Goal: Transaction & Acquisition: Purchase product/service

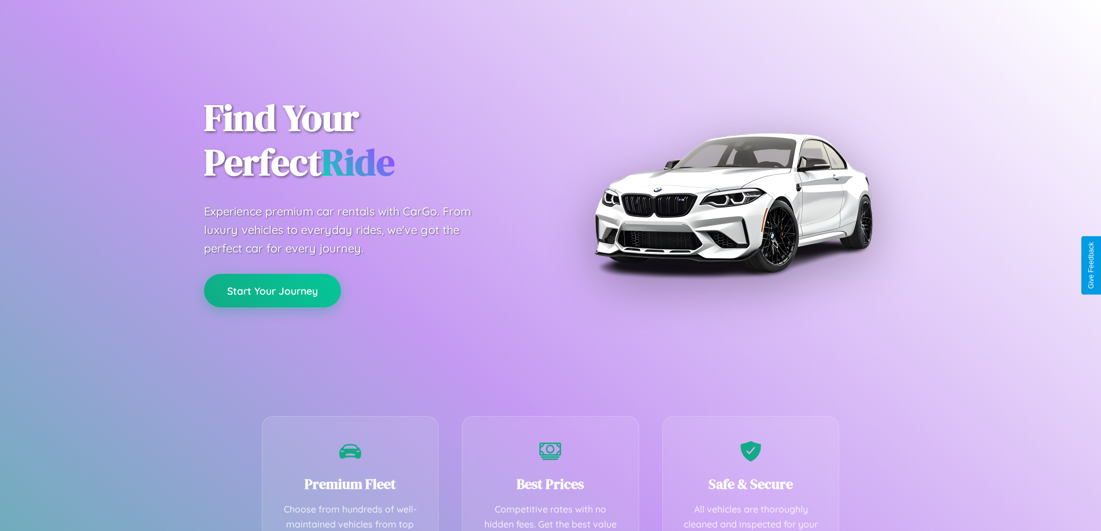
click at [272, 291] on button "Start Your Journey" at bounding box center [272, 291] width 137 height 34
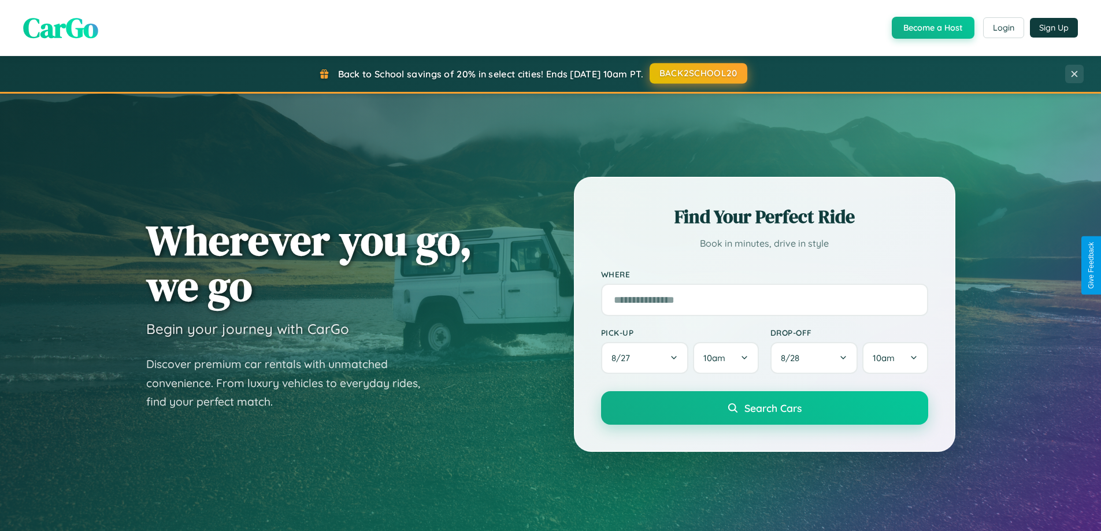
click at [698, 73] on button "BACK2SCHOOL20" at bounding box center [699, 73] width 98 height 21
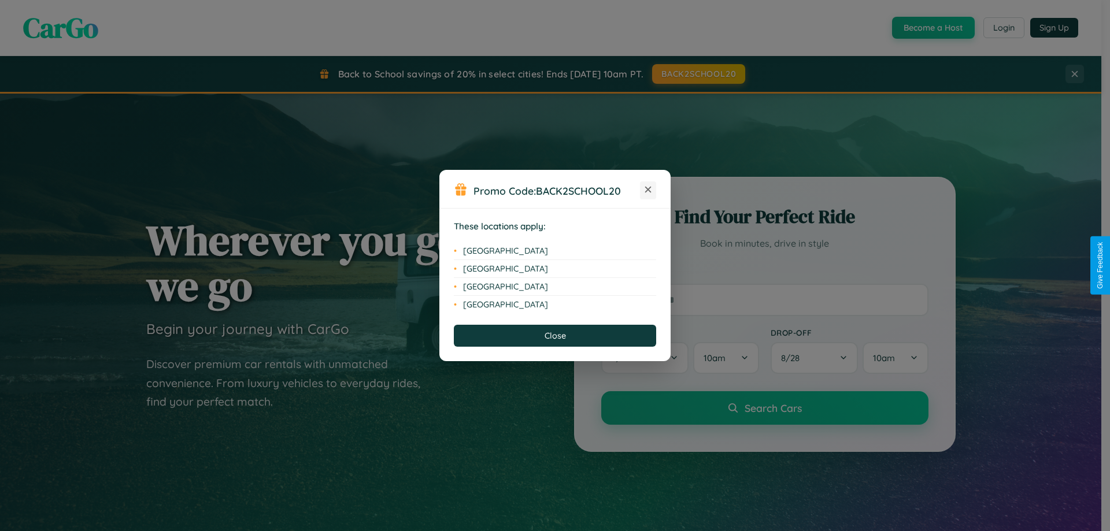
click at [648, 190] on icon at bounding box center [648, 190] width 6 height 6
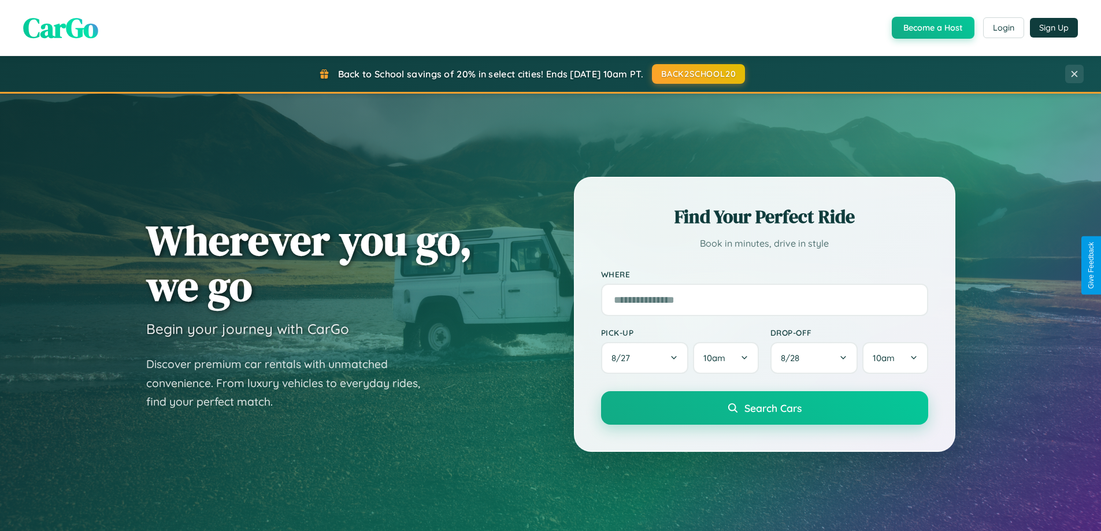
scroll to position [795, 0]
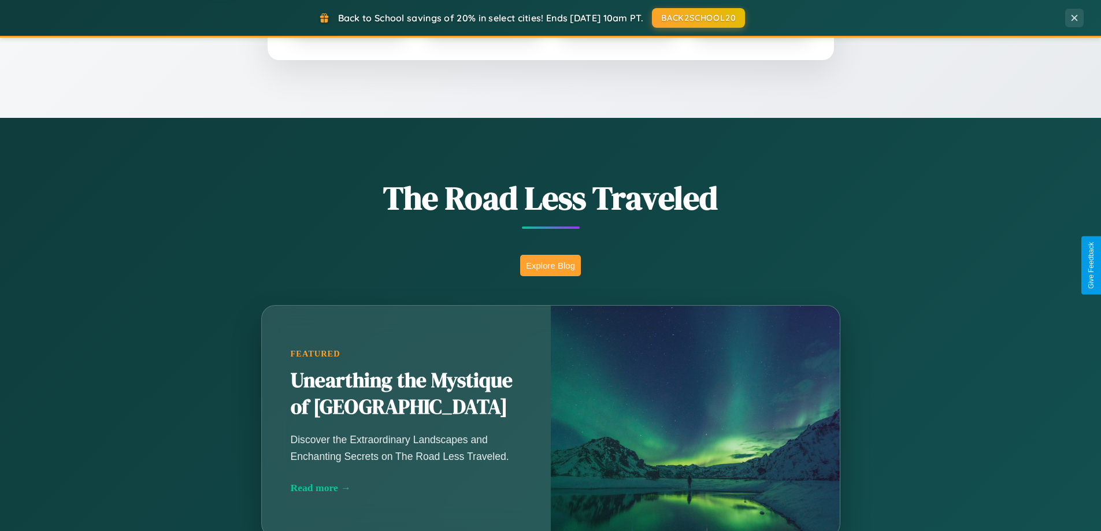
click at [550, 265] on button "Explore Blog" at bounding box center [550, 265] width 61 height 21
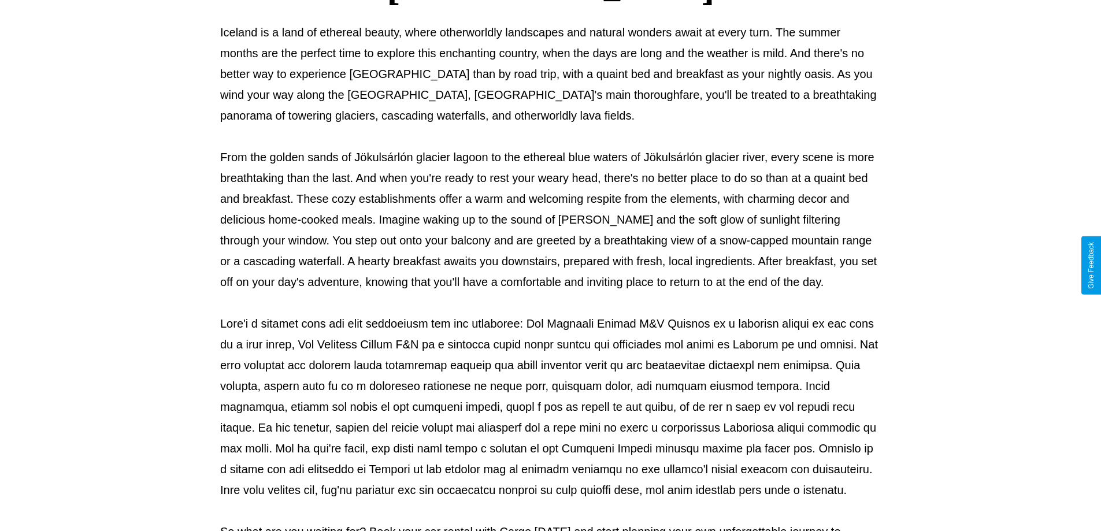
scroll to position [374, 0]
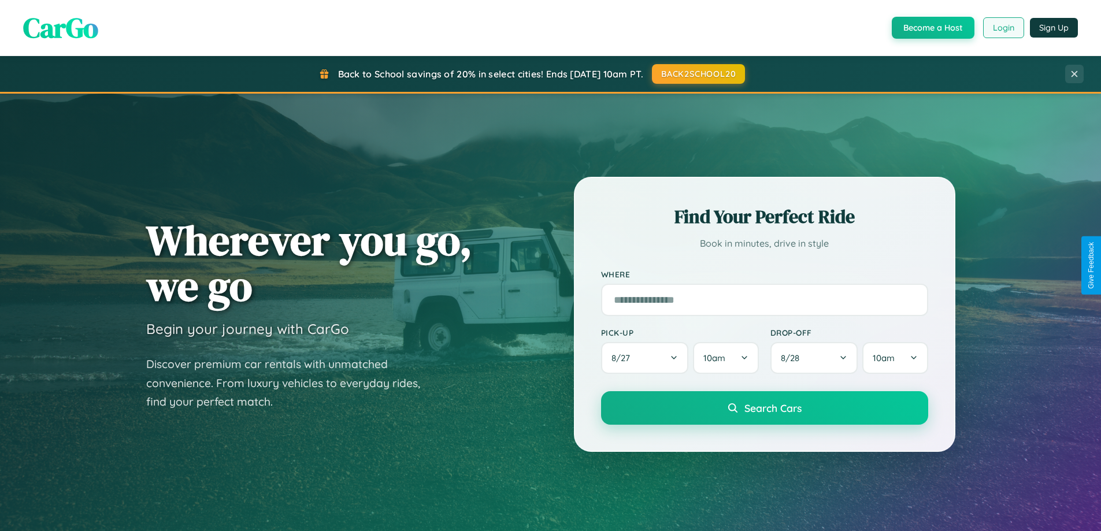
click at [1003, 28] on button "Login" at bounding box center [1003, 27] width 41 height 21
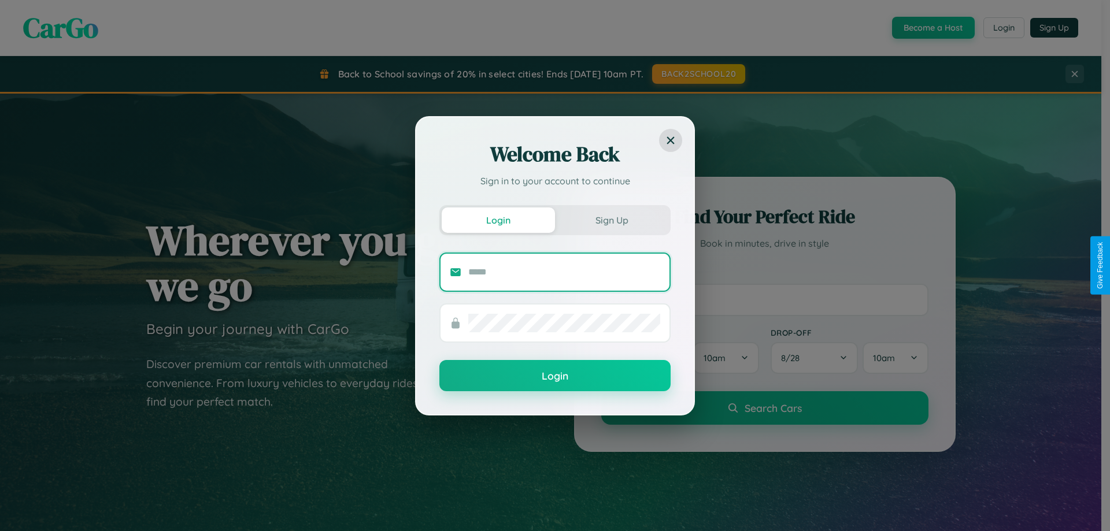
click at [564, 272] on input "text" at bounding box center [564, 272] width 192 height 18
type input "**********"
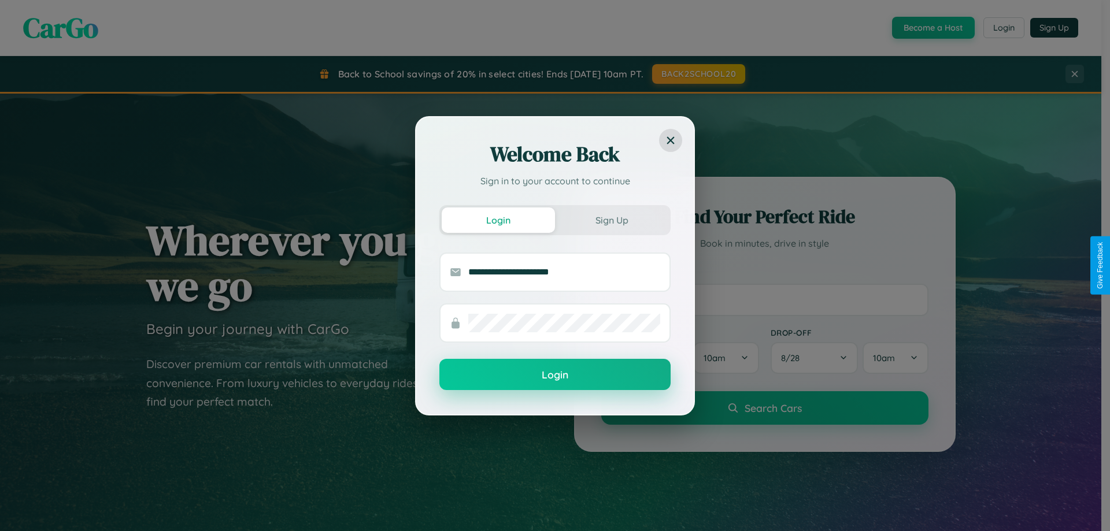
click at [555, 375] on button "Login" at bounding box center [554, 374] width 231 height 31
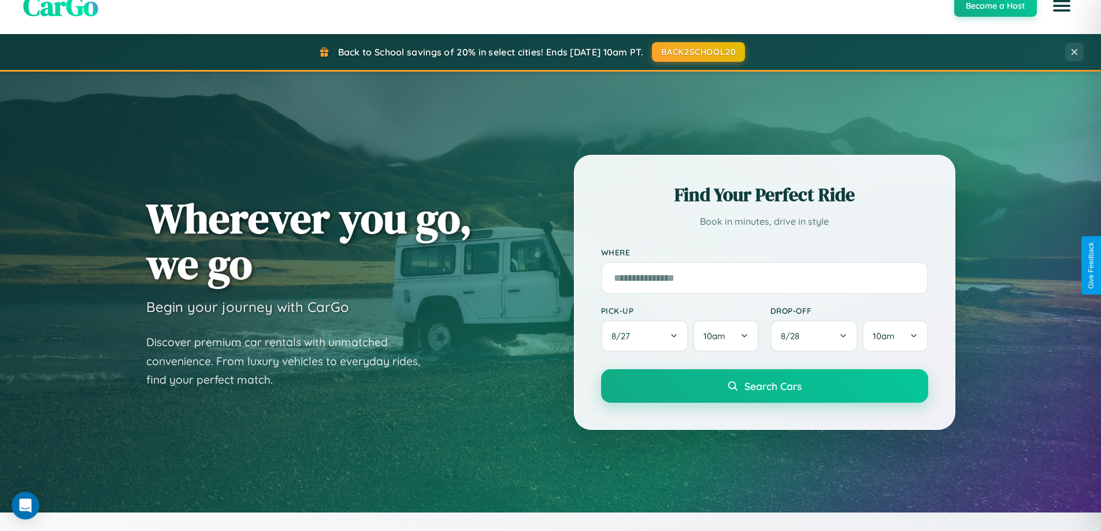
scroll to position [2224, 0]
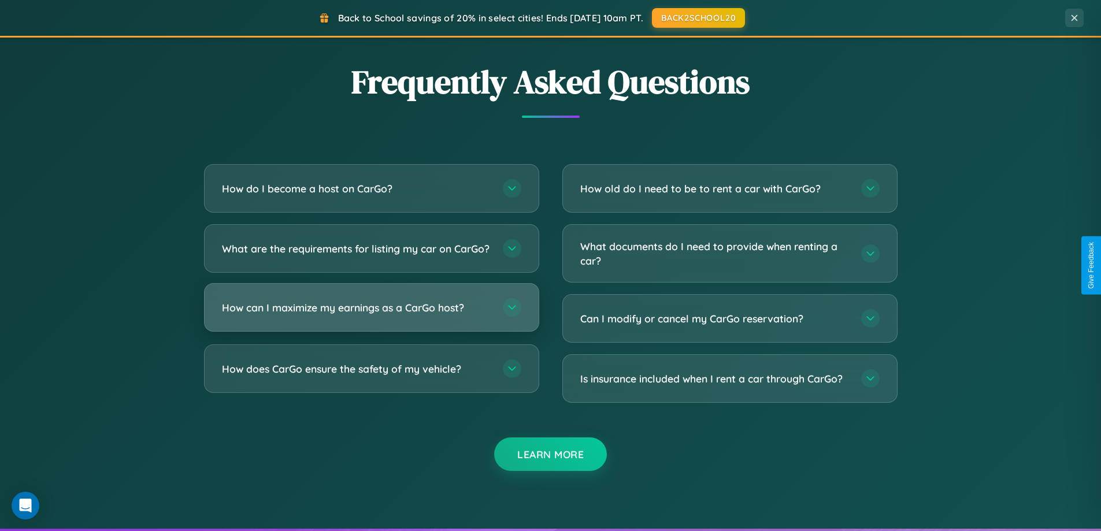
click at [371, 315] on h3 "How can I maximize my earnings as a CarGo host?" at bounding box center [356, 308] width 269 height 14
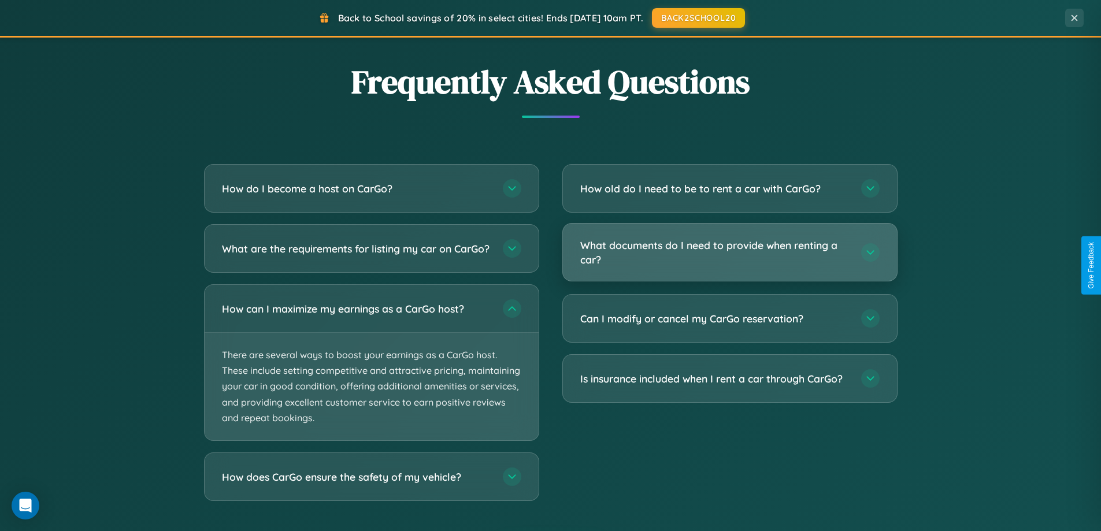
click at [729, 253] on h3 "What documents do I need to provide when renting a car?" at bounding box center [714, 252] width 269 height 28
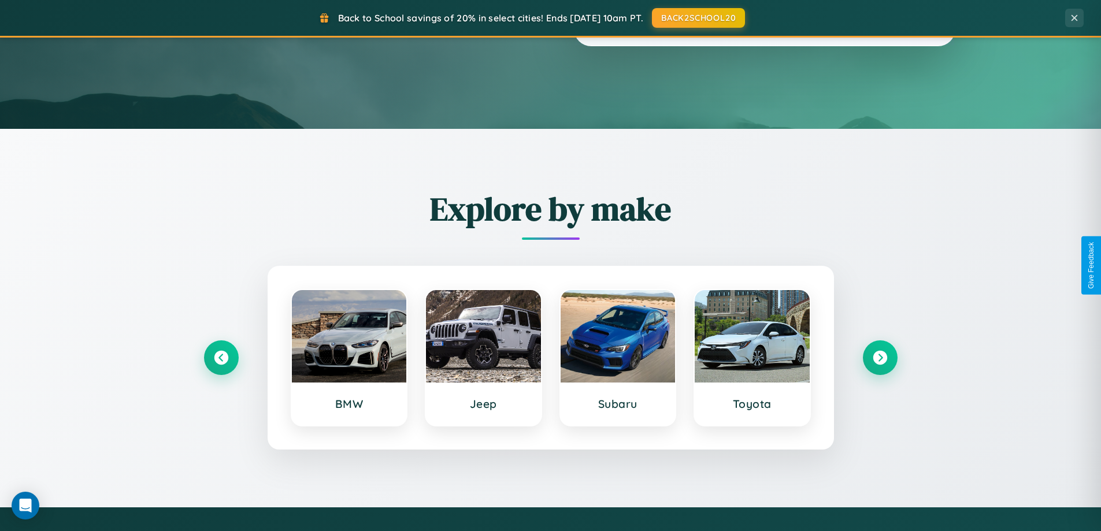
scroll to position [34, 0]
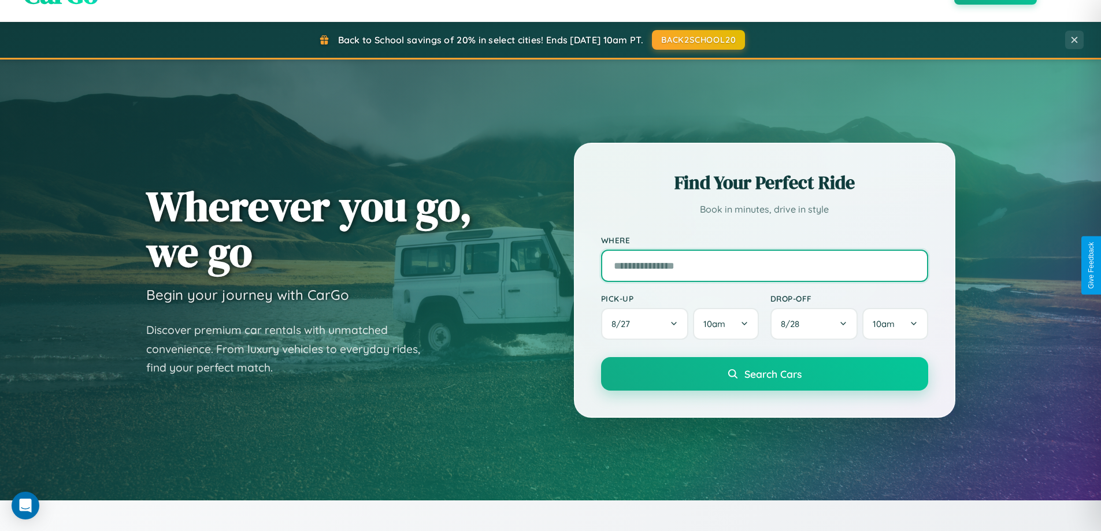
click at [764, 265] on input "text" at bounding box center [764, 266] width 327 height 32
type input "**********"
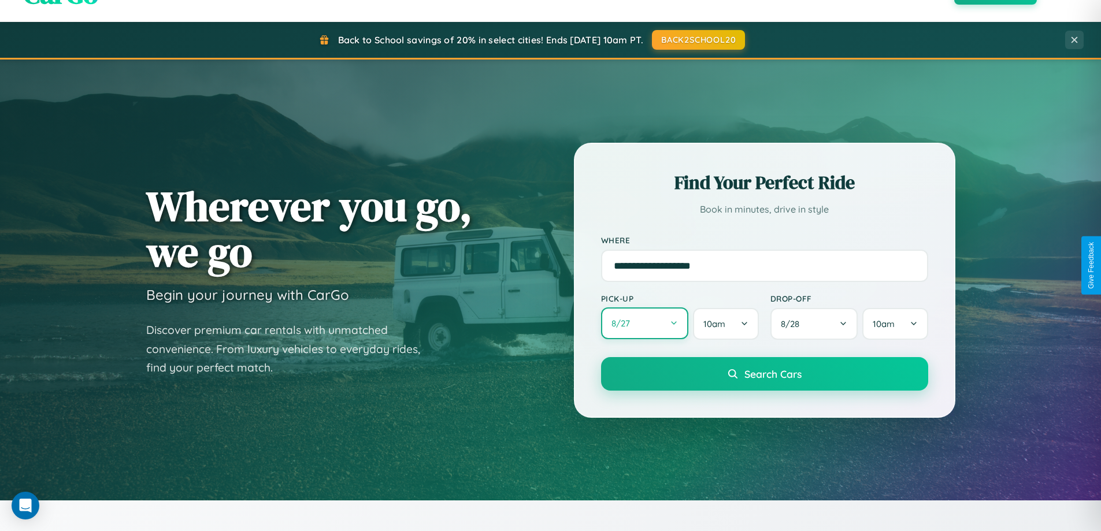
click at [644, 324] on button "8 / 27" at bounding box center [645, 323] width 88 height 32
select select "*"
select select "****"
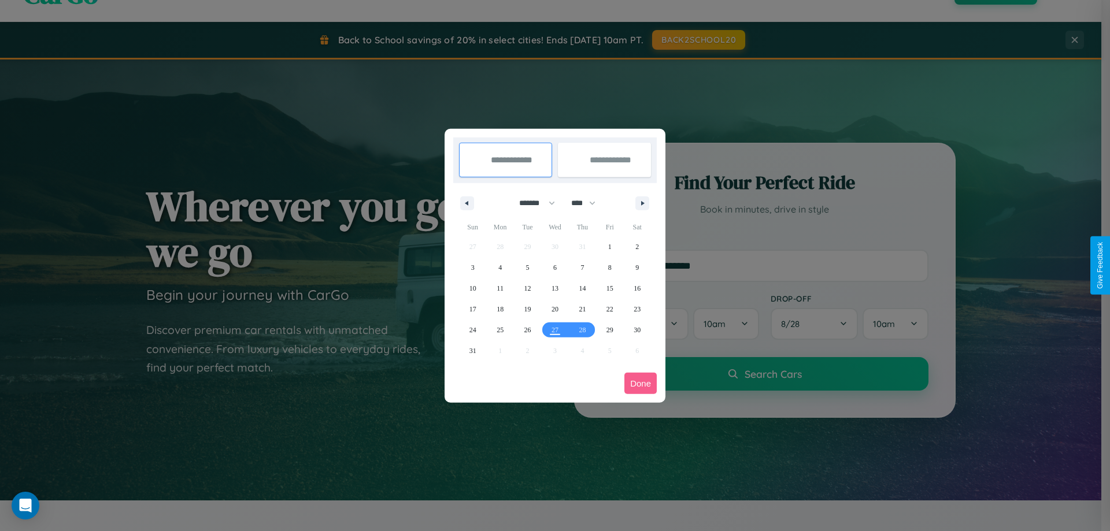
drag, startPoint x: 532, startPoint y: 203, endPoint x: 555, endPoint y: 232, distance: 37.0
click at [532, 203] on select "******* ******** ***** ***** *** **** **** ****** ********* ******* ******** **…" at bounding box center [534, 203] width 49 height 19
select select "*"
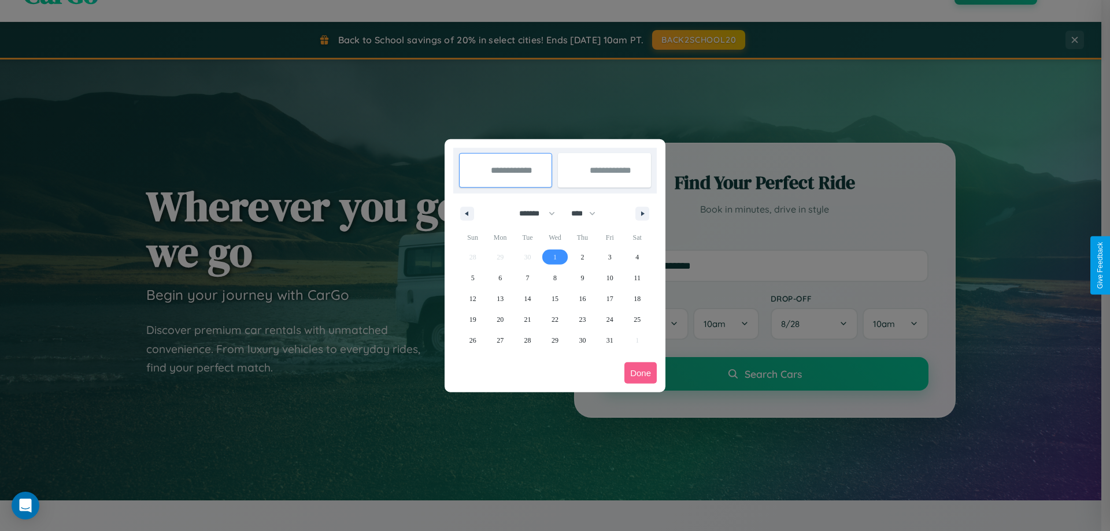
click at [554, 257] on span "1" at bounding box center [554, 257] width 3 height 21
type input "**********"
click at [637, 257] on span "4" at bounding box center [636, 257] width 3 height 21
type input "**********"
click at [640, 373] on button "Done" at bounding box center [640, 372] width 32 height 21
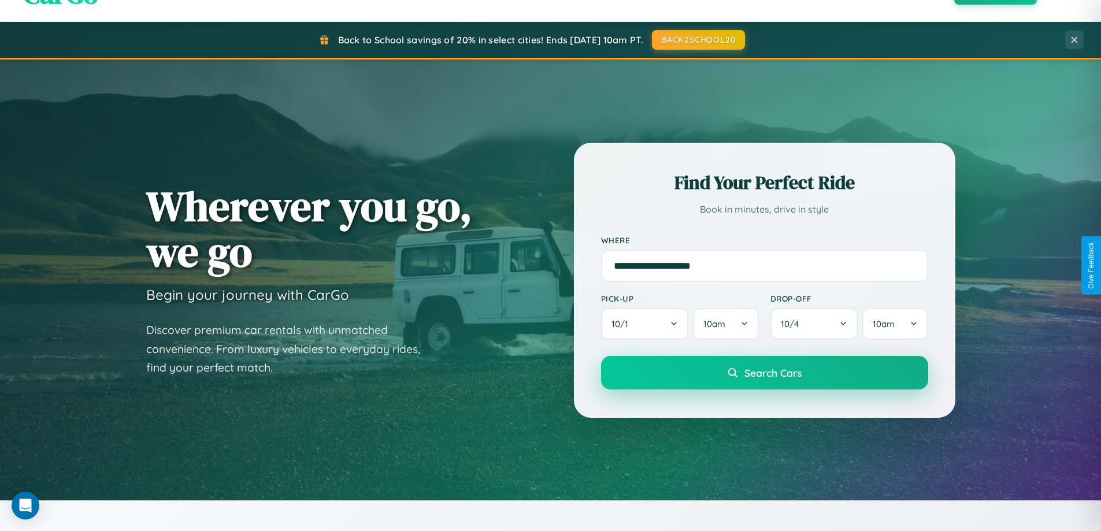
click at [764, 373] on span "Search Cars" at bounding box center [772, 372] width 57 height 13
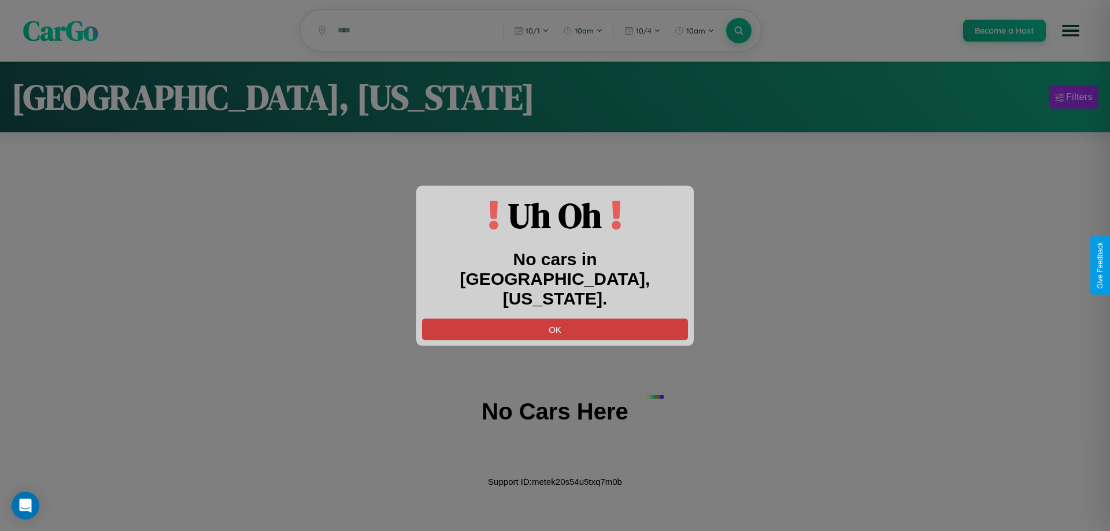
click at [555, 318] on button "OK" at bounding box center [555, 328] width 266 height 21
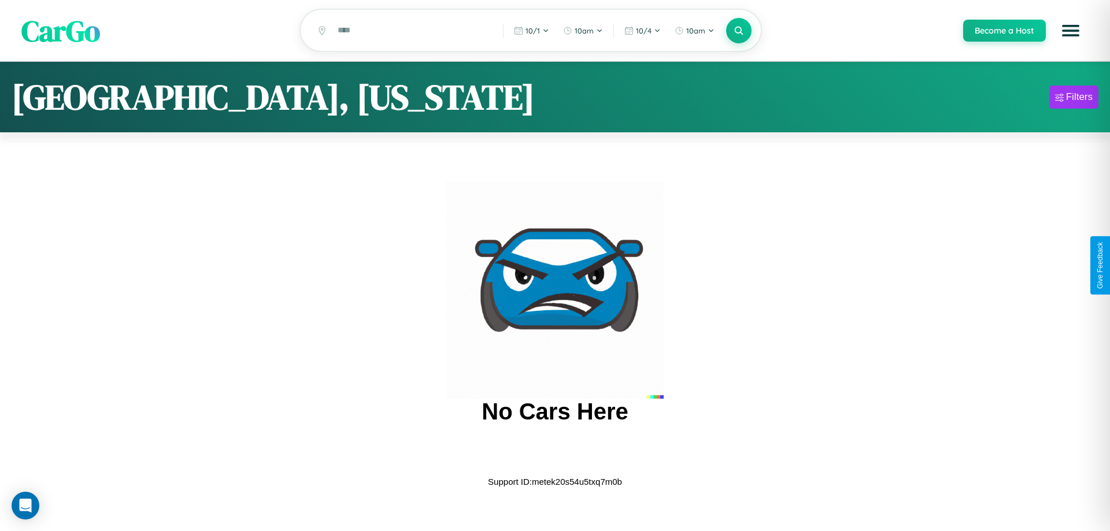
click at [61, 31] on span "CarGo" at bounding box center [60, 30] width 79 height 40
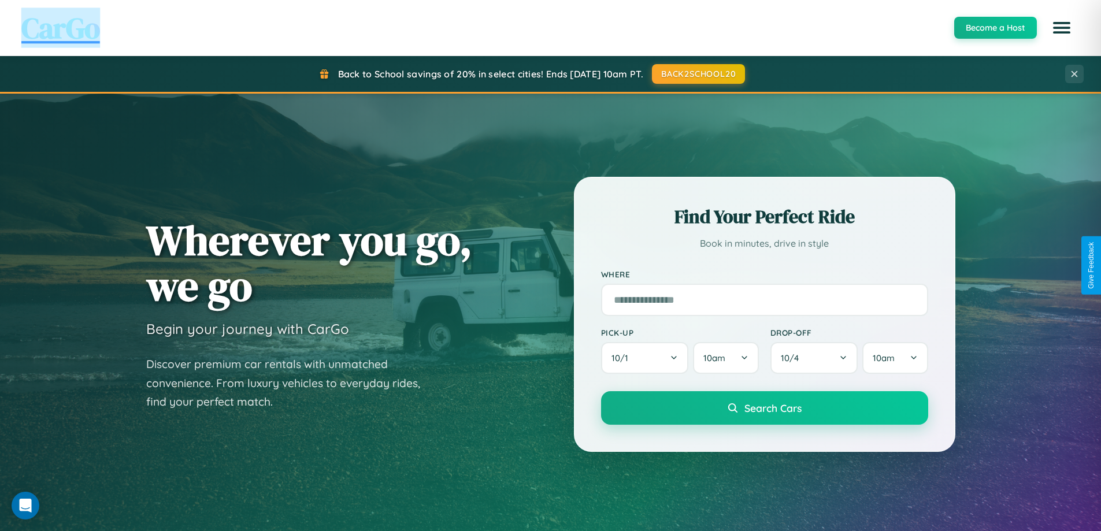
scroll to position [498, 0]
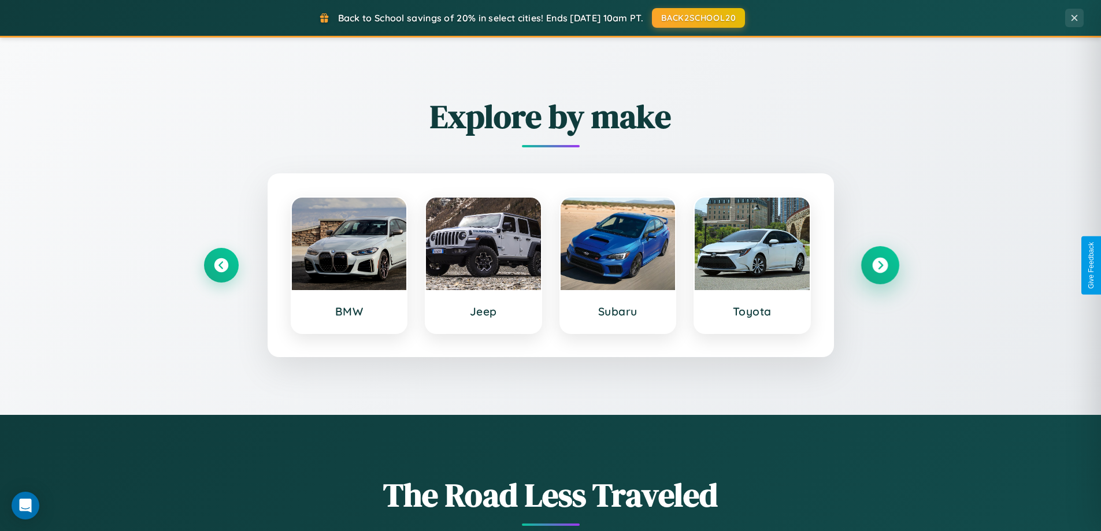
click at [880, 265] on icon at bounding box center [880, 266] width 16 height 16
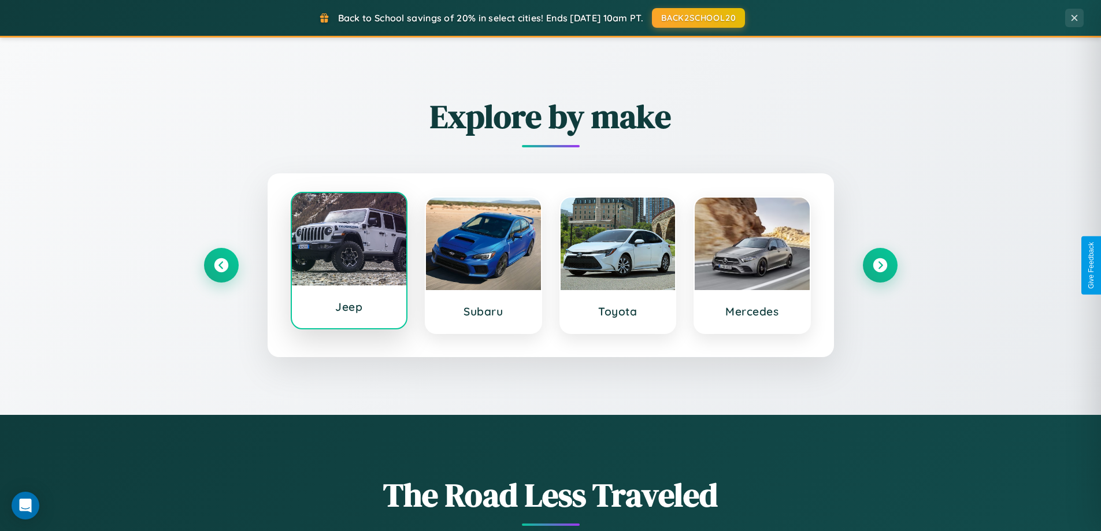
click at [348, 261] on div at bounding box center [349, 239] width 115 height 92
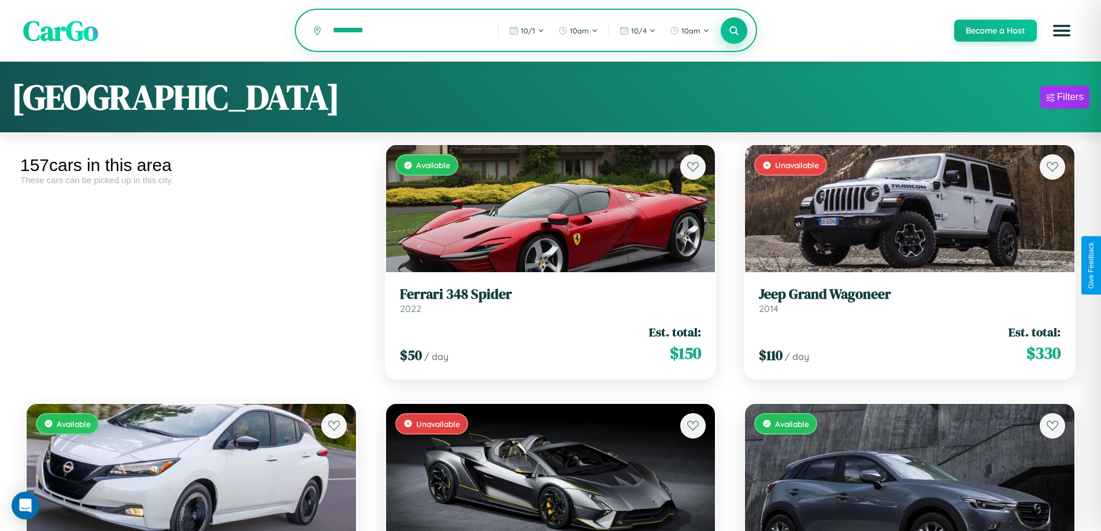
type input "*********"
click at [733, 31] on icon at bounding box center [734, 30] width 11 height 11
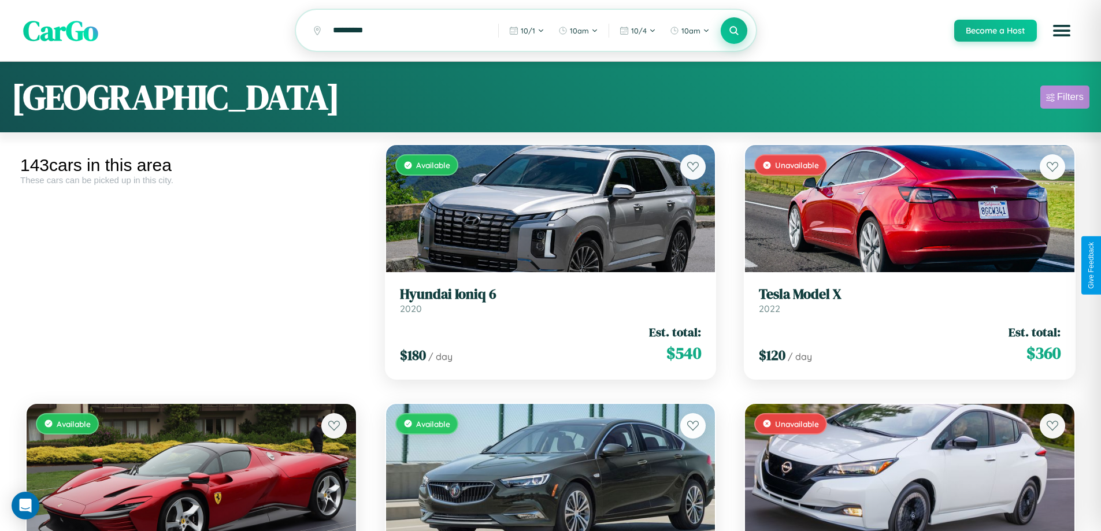
click at [1064, 99] on div "Filters" at bounding box center [1070, 97] width 27 height 12
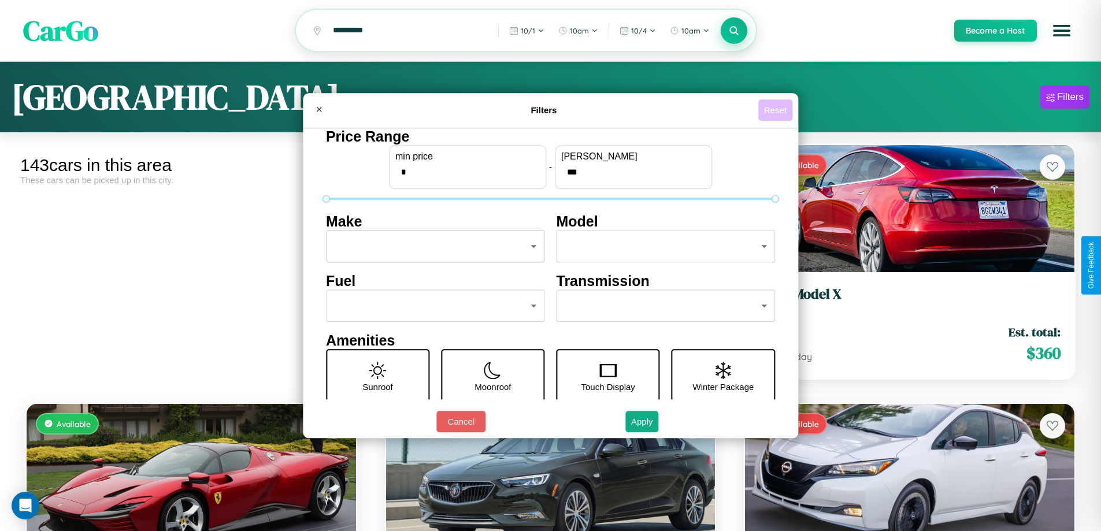
click at [777, 110] on button "Reset" at bounding box center [775, 109] width 34 height 21
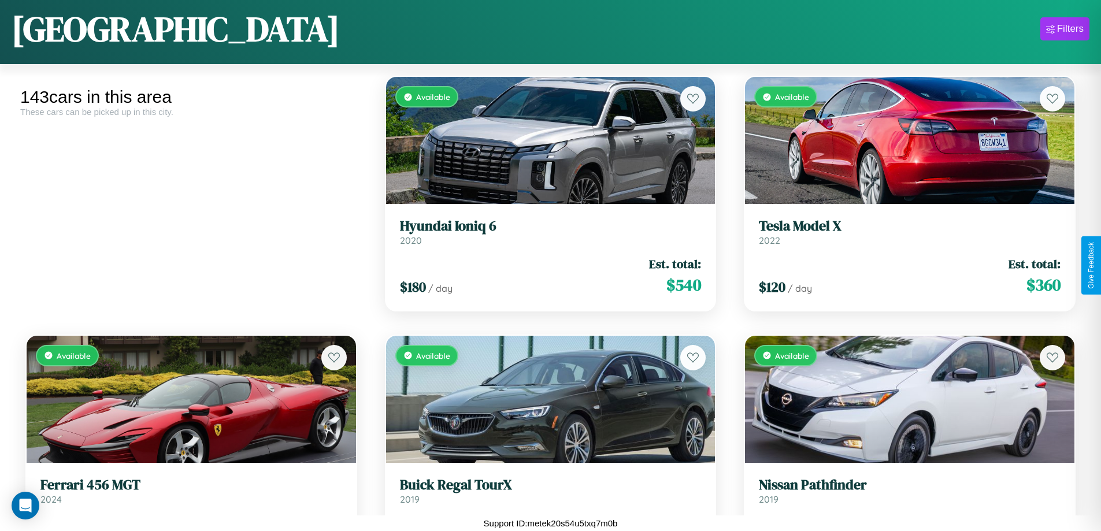
scroll to position [2233, 0]
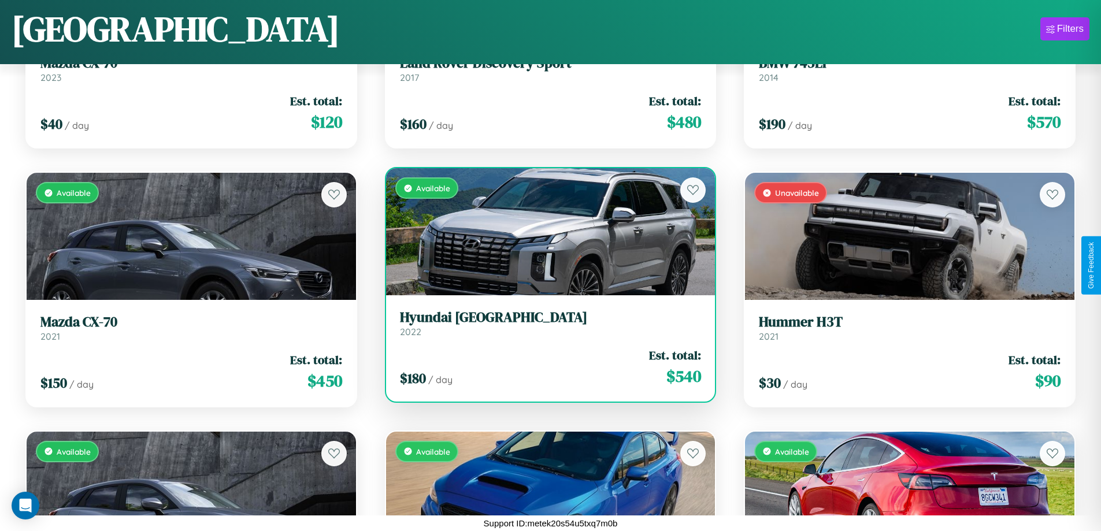
click at [546, 328] on link "Hyundai Tucson 2022" at bounding box center [551, 323] width 302 height 28
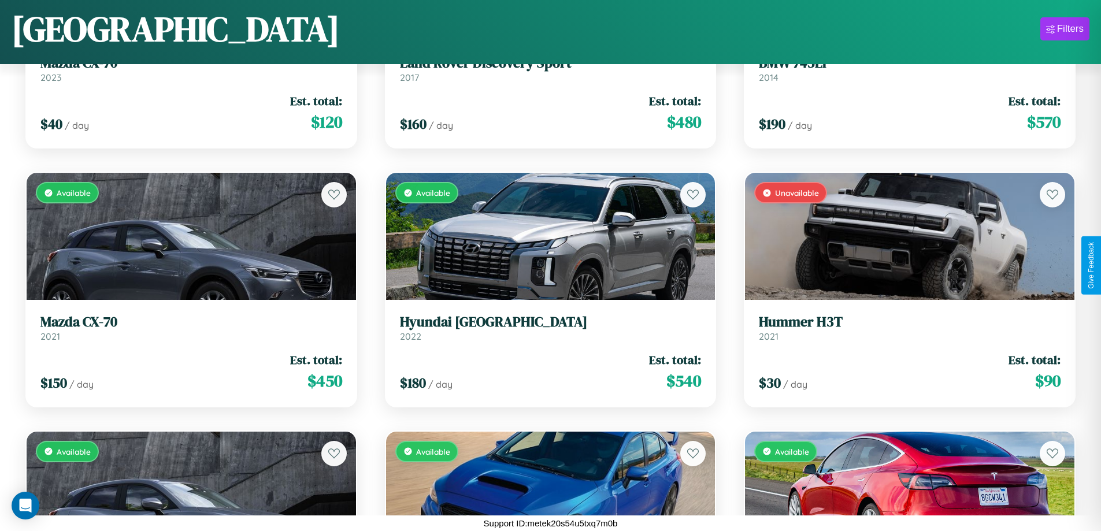
scroll to position [54, 0]
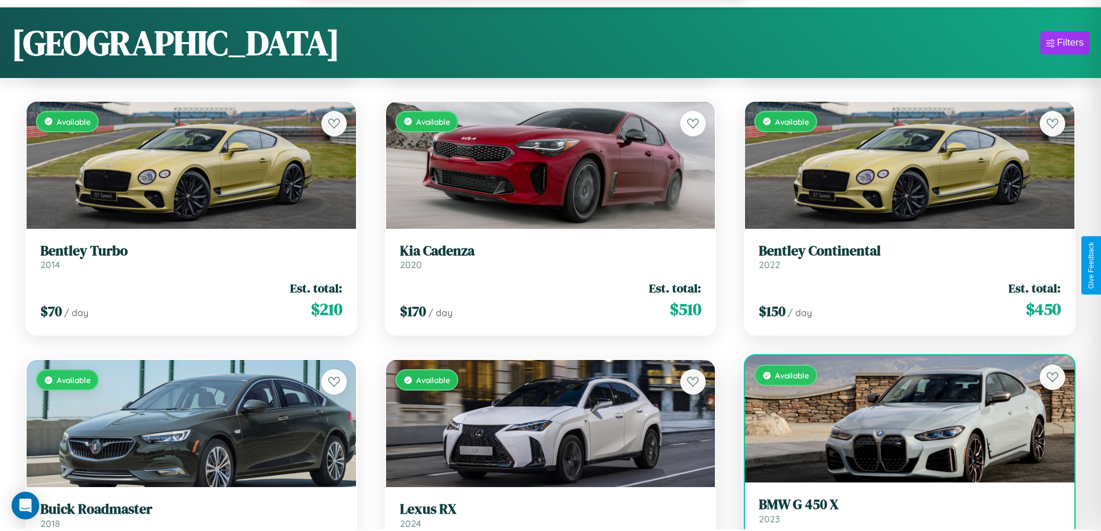
click at [902, 517] on link "BMW G 450 X 2023" at bounding box center [910, 510] width 302 height 28
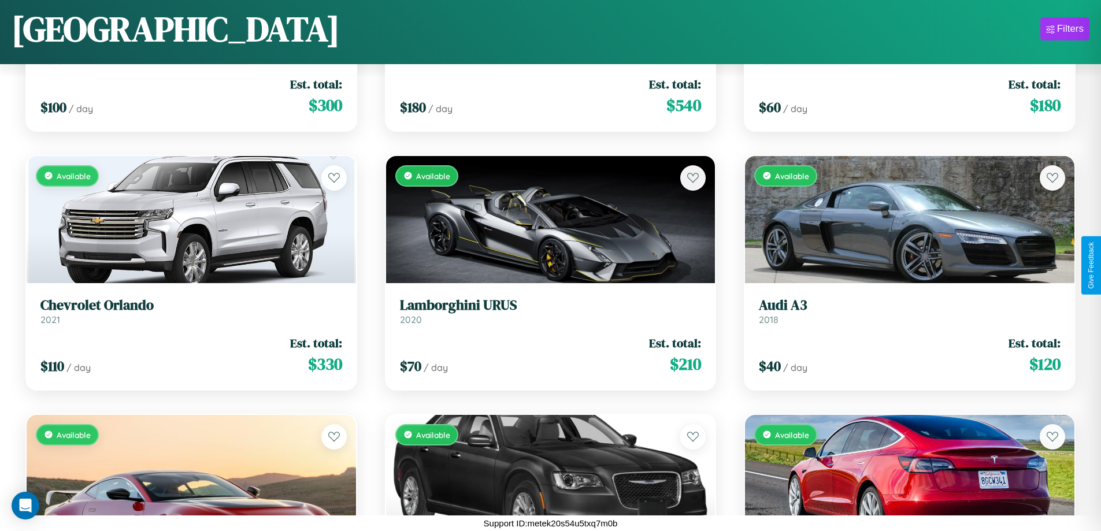
scroll to position [11808, 0]
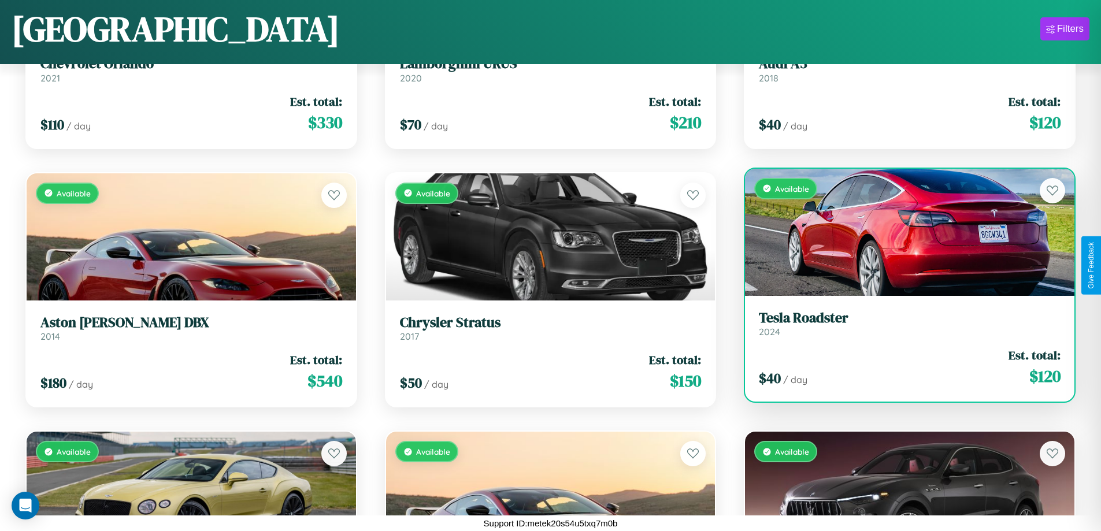
click at [902, 233] on div "Available" at bounding box center [909, 232] width 329 height 127
click at [902, 232] on div "Available" at bounding box center [909, 232] width 329 height 127
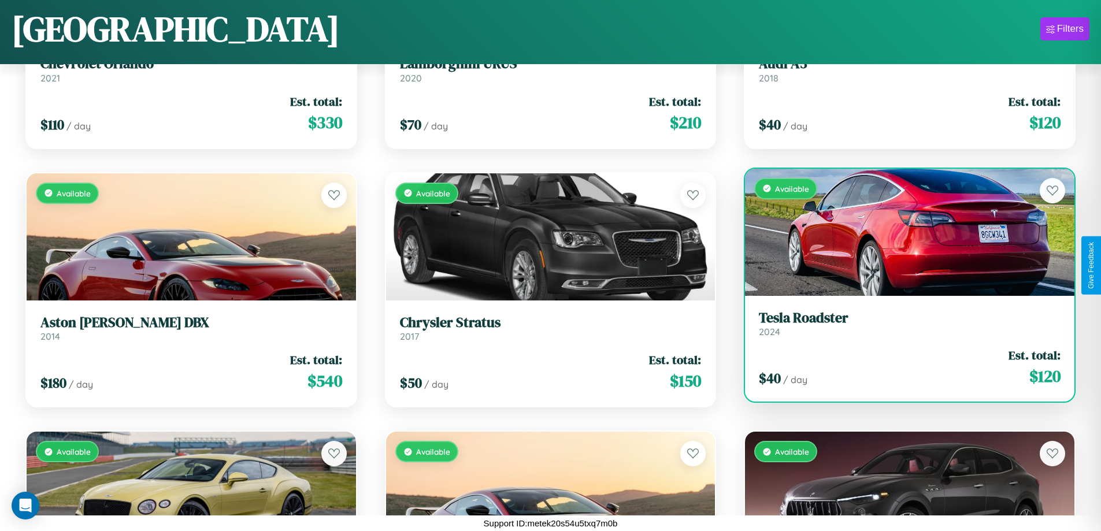
click at [902, 232] on div "Available" at bounding box center [909, 232] width 329 height 127
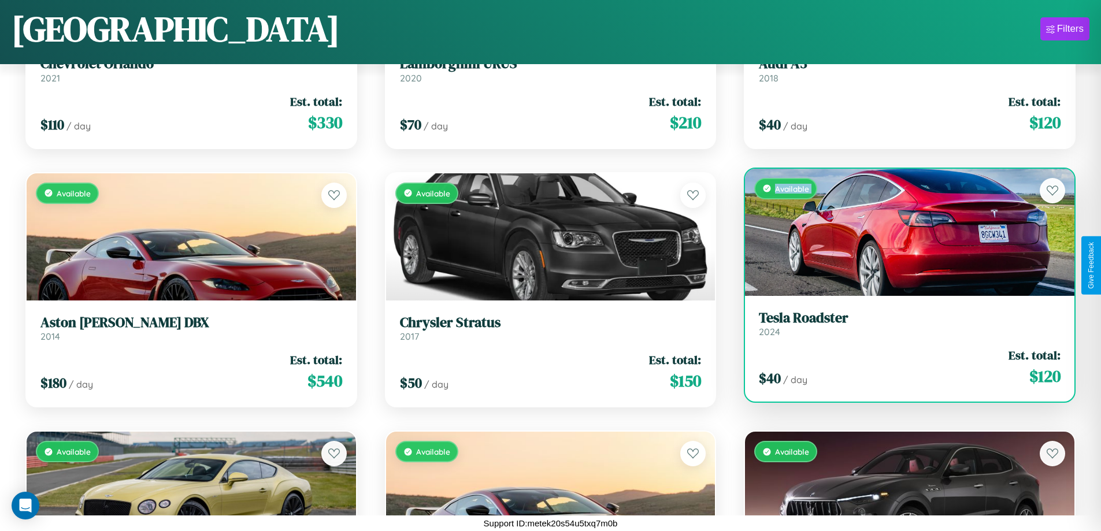
click at [902, 232] on div "Available" at bounding box center [909, 232] width 329 height 127
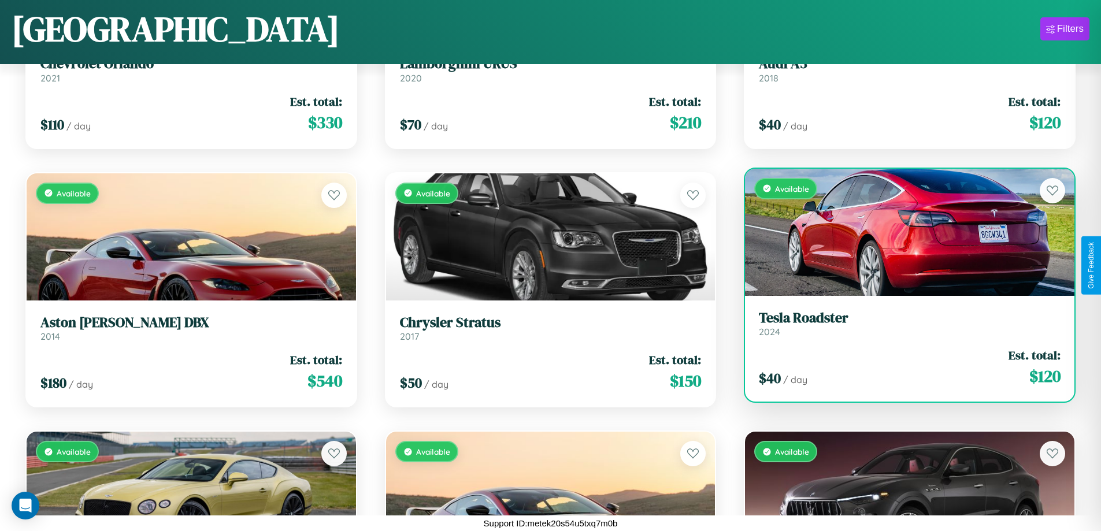
click at [902, 232] on div "Available" at bounding box center [909, 232] width 329 height 127
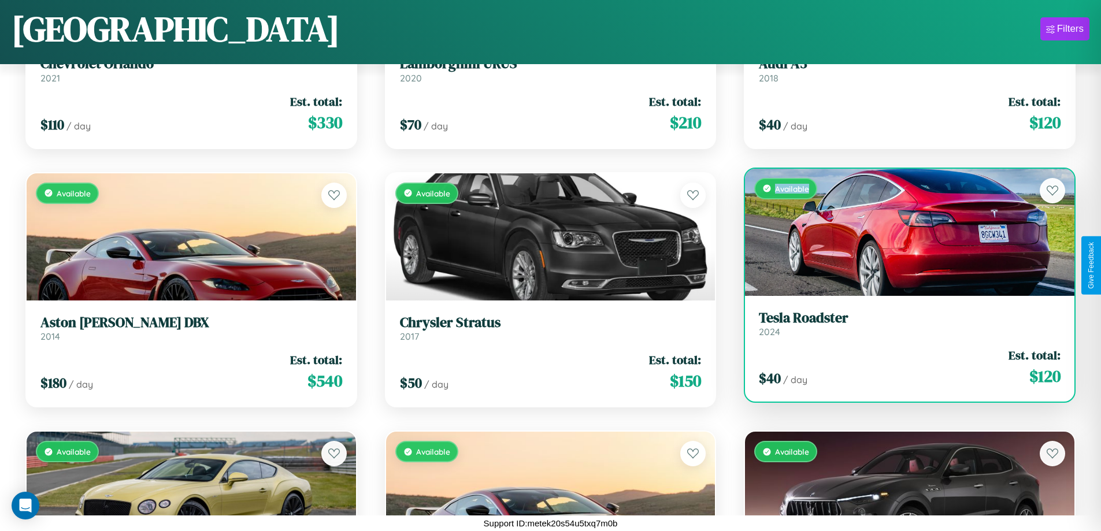
click at [902, 232] on div "Available" at bounding box center [909, 232] width 329 height 127
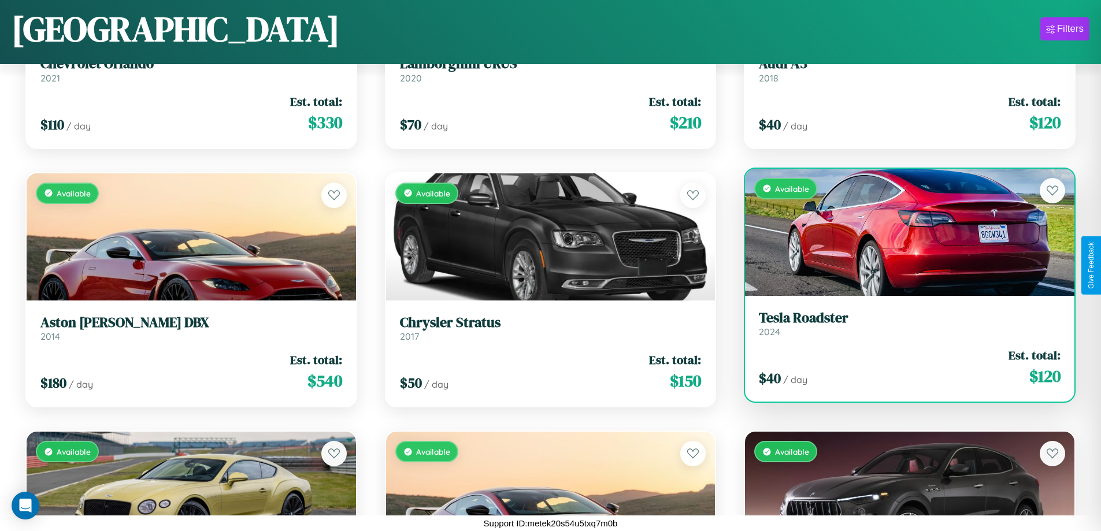
click at [902, 324] on h3 "Tesla Roadster" at bounding box center [910, 318] width 302 height 17
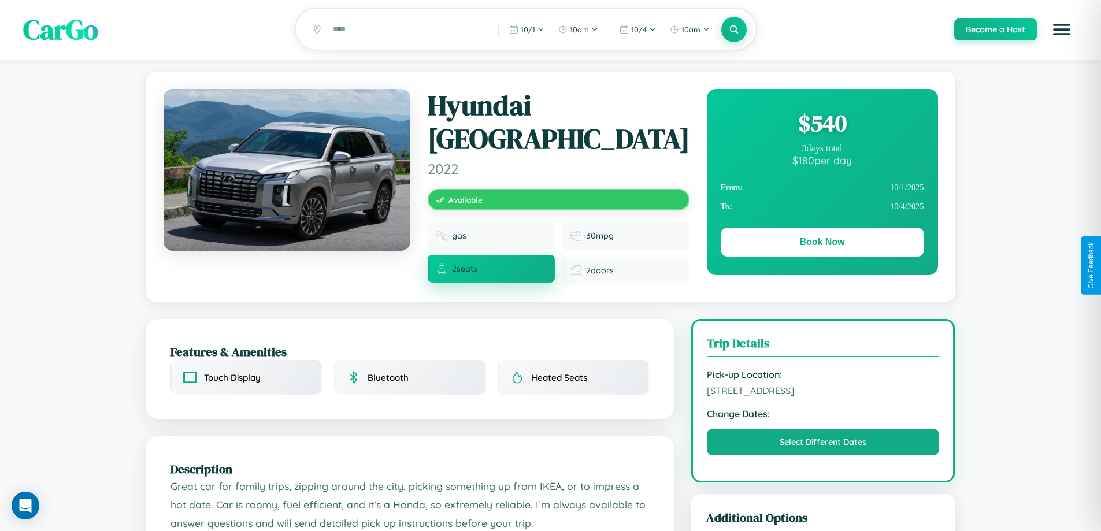
scroll to position [643, 0]
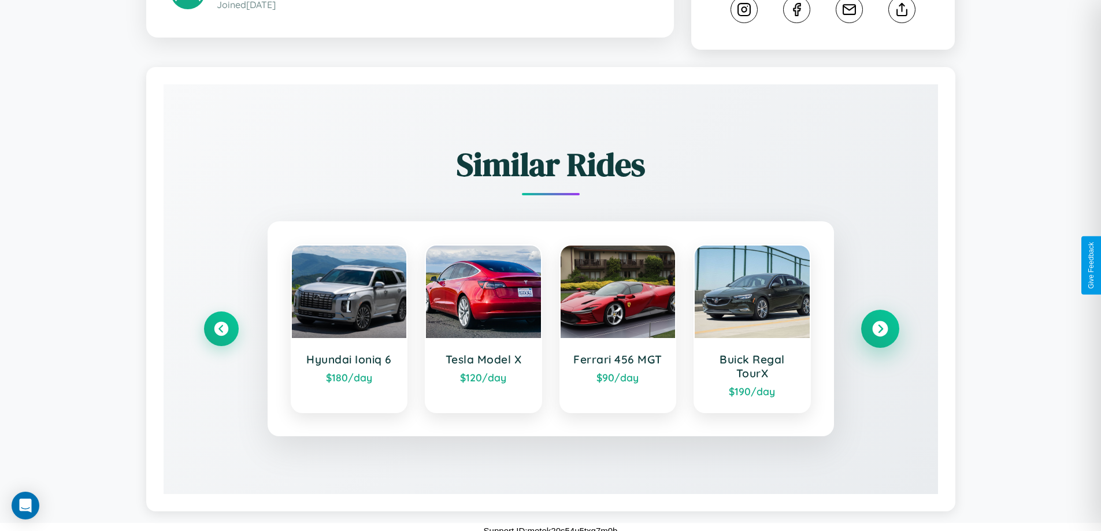
click at [880, 321] on icon at bounding box center [880, 329] width 16 height 16
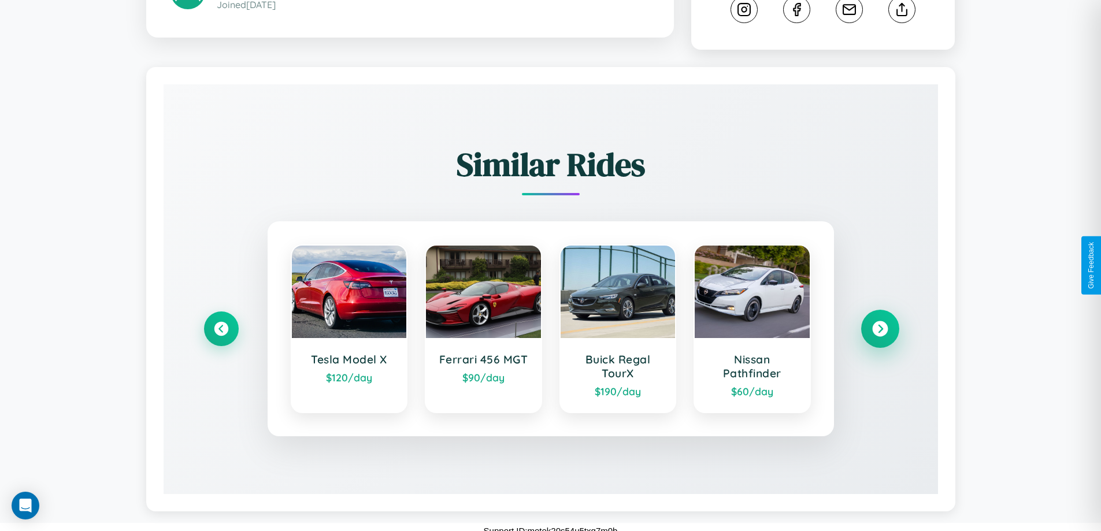
click at [880, 321] on icon at bounding box center [880, 329] width 16 height 16
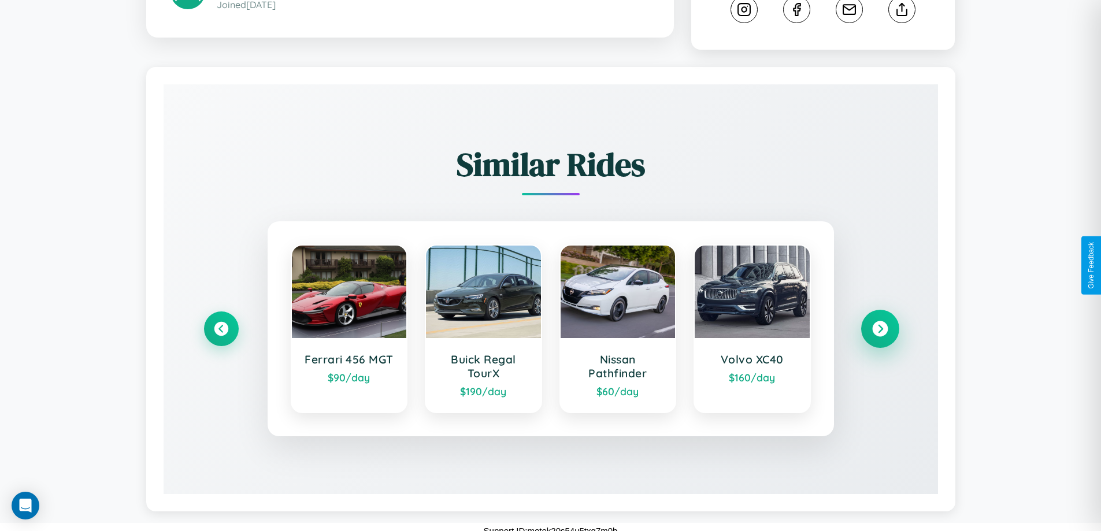
click at [880, 321] on icon at bounding box center [880, 329] width 16 height 16
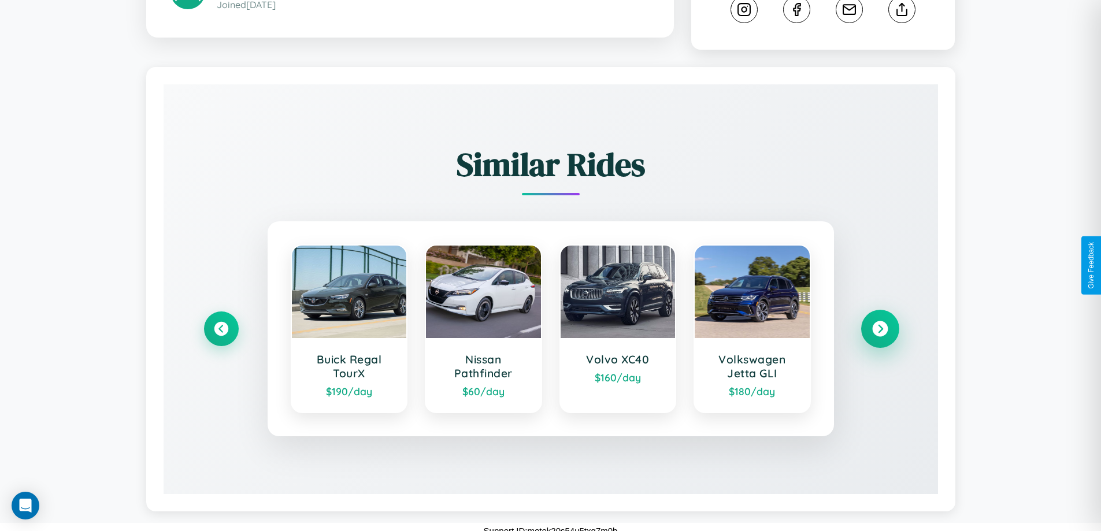
click at [880, 321] on icon at bounding box center [880, 329] width 16 height 16
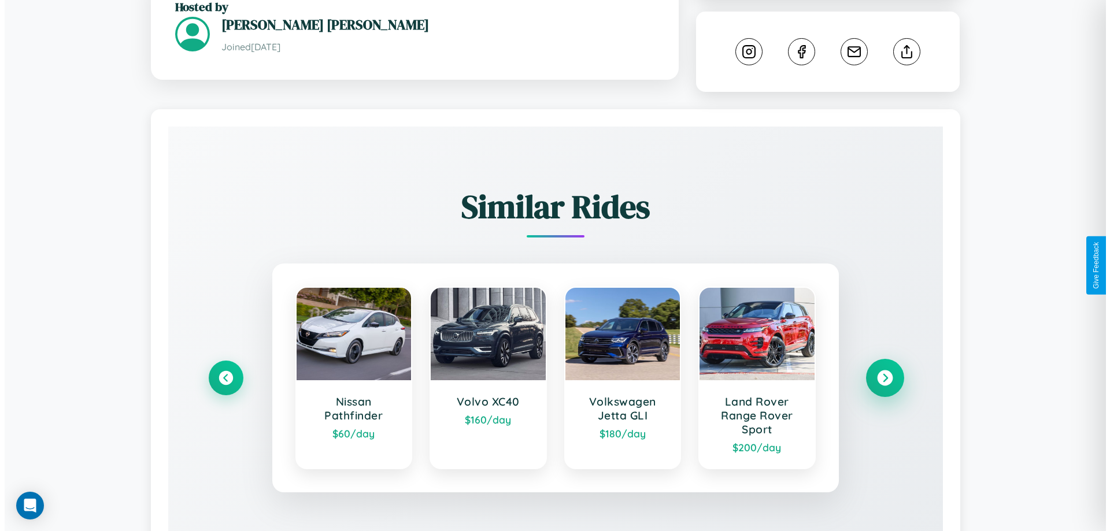
scroll to position [0, 0]
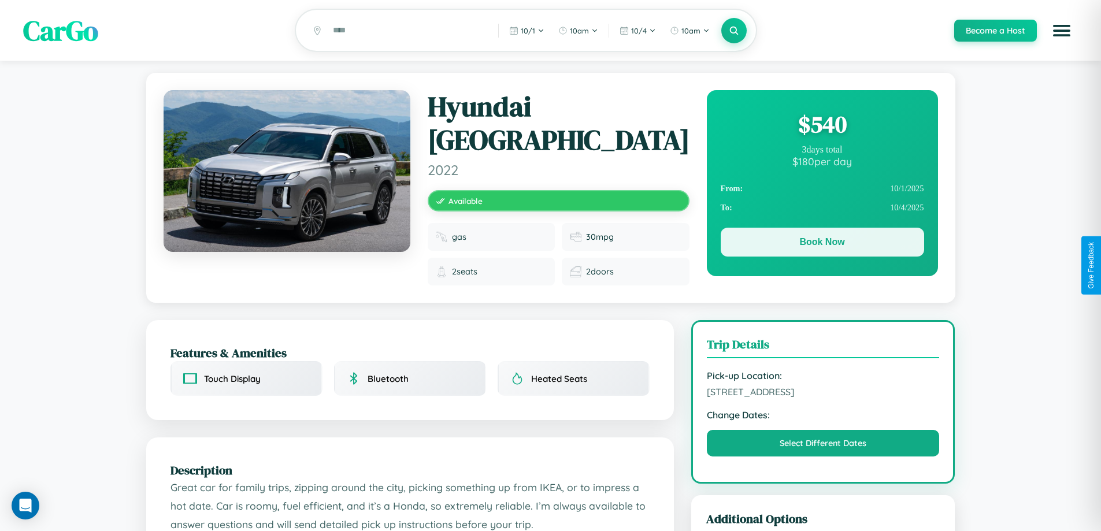
click at [822, 244] on button "Book Now" at bounding box center [822, 242] width 203 height 29
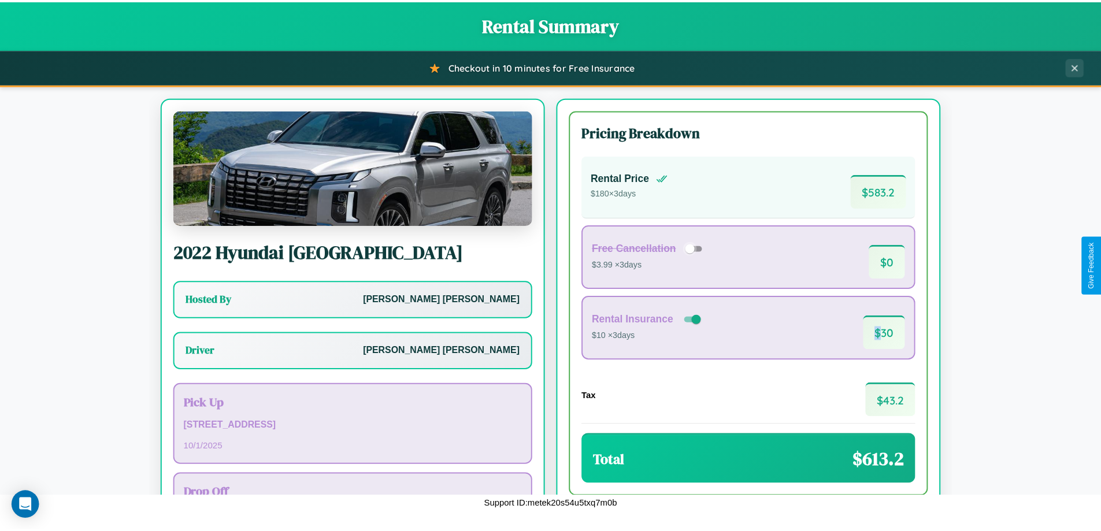
scroll to position [83, 0]
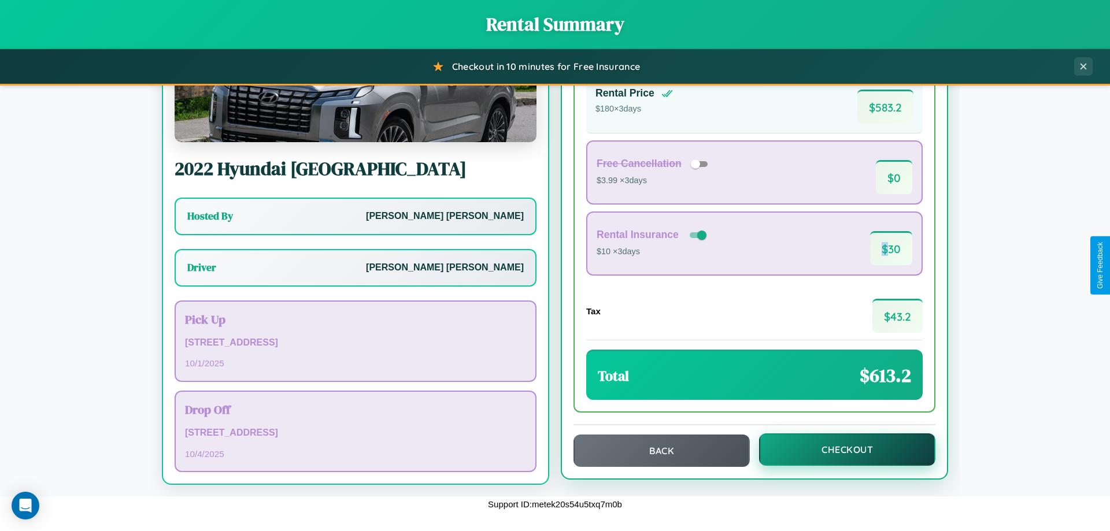
click at [839, 450] on button "Checkout" at bounding box center [847, 449] width 176 height 32
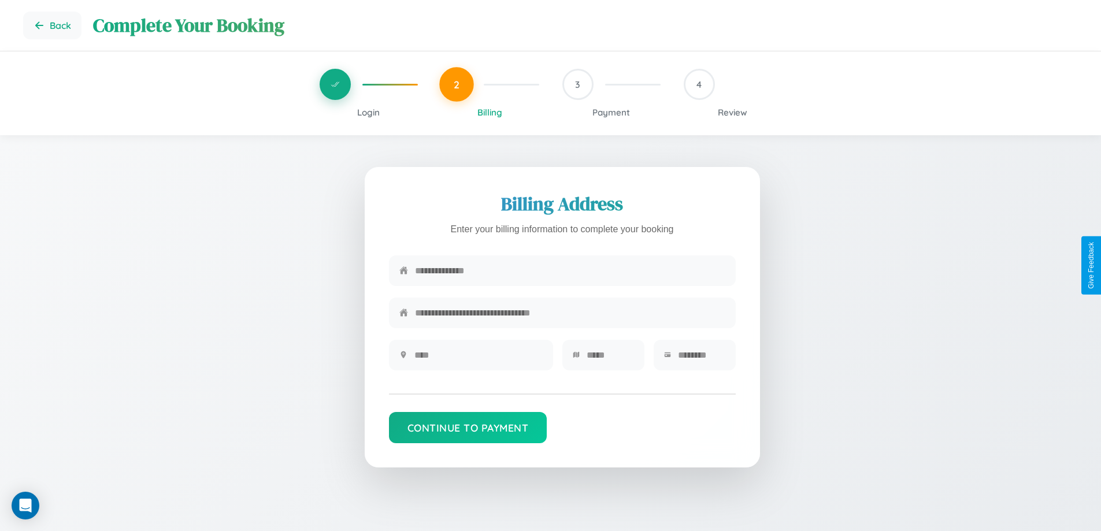
click at [570, 271] on input "text" at bounding box center [570, 271] width 310 height 28
type input "**********"
click at [478, 359] on input "text" at bounding box center [478, 355] width 128 height 28
type input "********"
click at [610, 359] on input "text" at bounding box center [610, 355] width 47 height 28
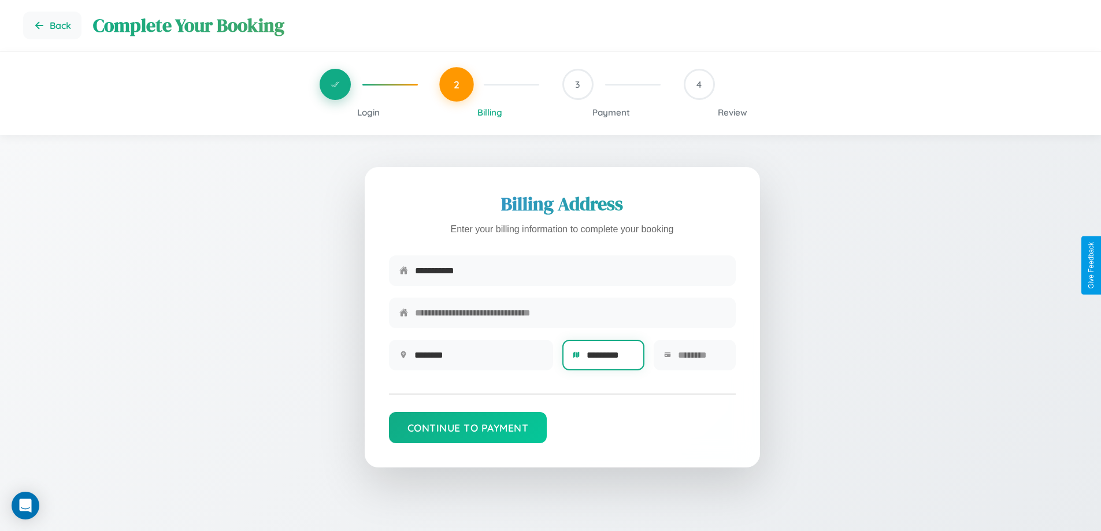
type input "*********"
click at [701, 359] on input "text" at bounding box center [701, 355] width 47 height 28
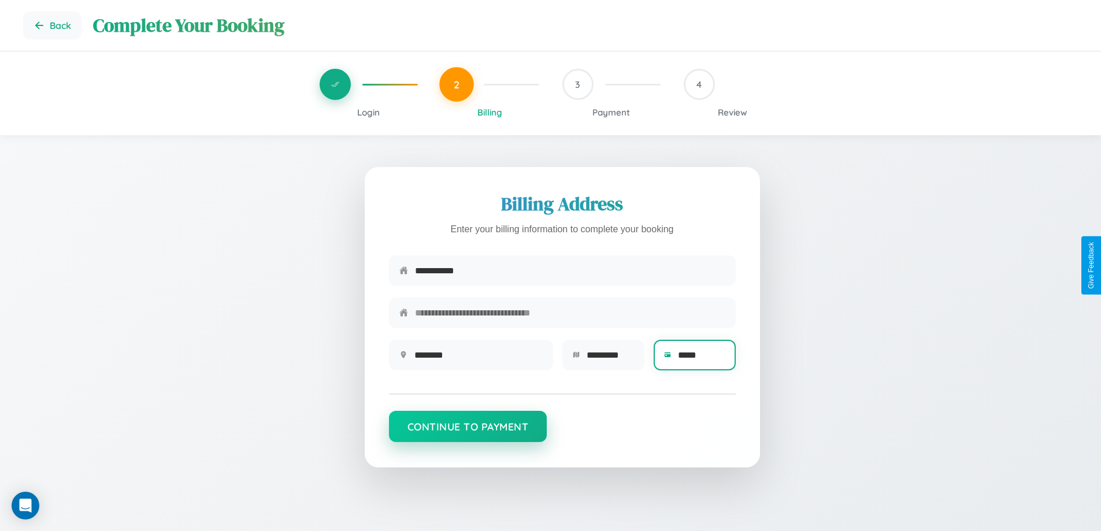
type input "*****"
click at [468, 432] on button "Continue to Payment" at bounding box center [468, 426] width 158 height 31
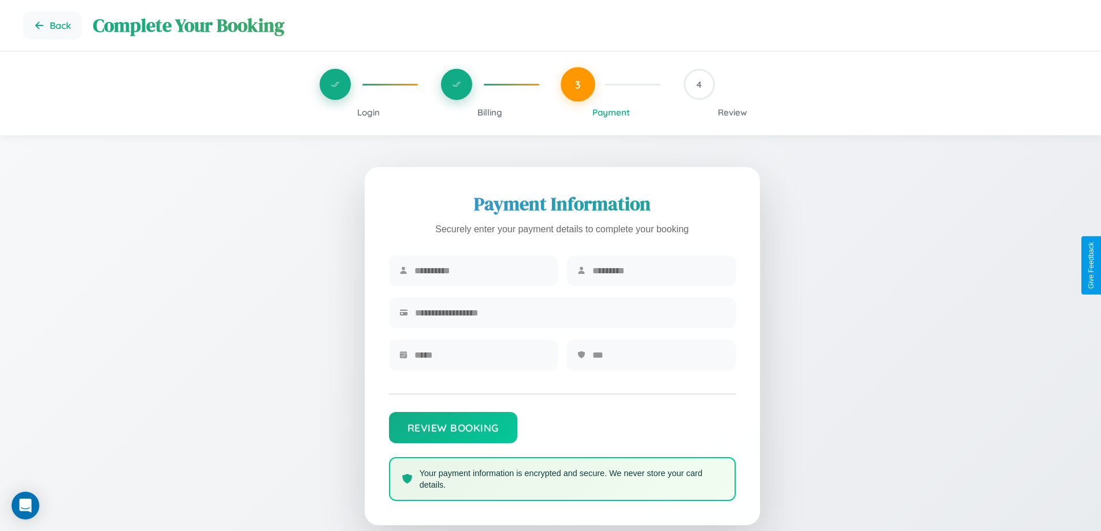
click at [480, 271] on input "text" at bounding box center [480, 271] width 133 height 28
type input "******"
click at [658, 271] on input "text" at bounding box center [658, 271] width 133 height 28
type input "*****"
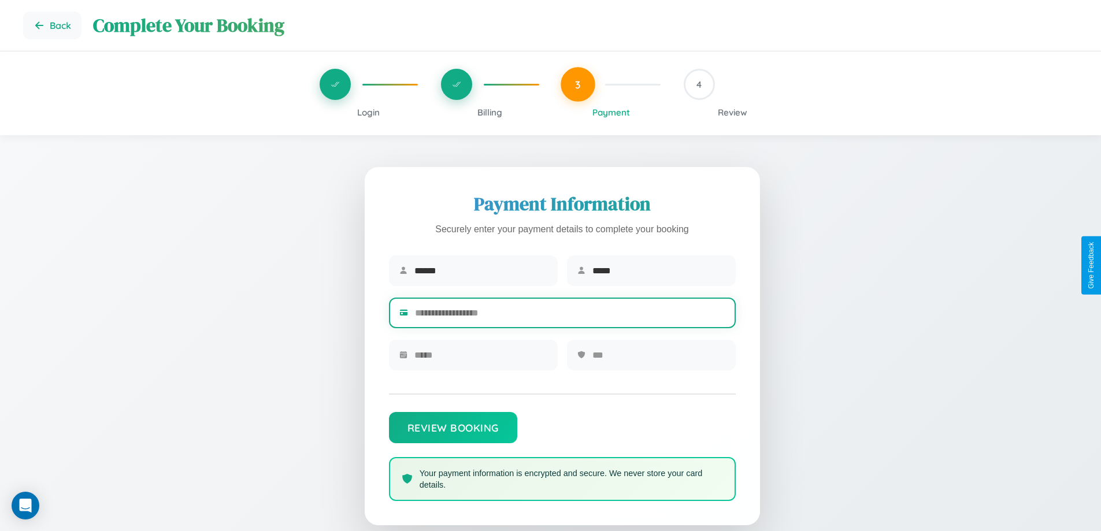
click at [570, 315] on input "text" at bounding box center [570, 313] width 310 height 28
type input "**********"
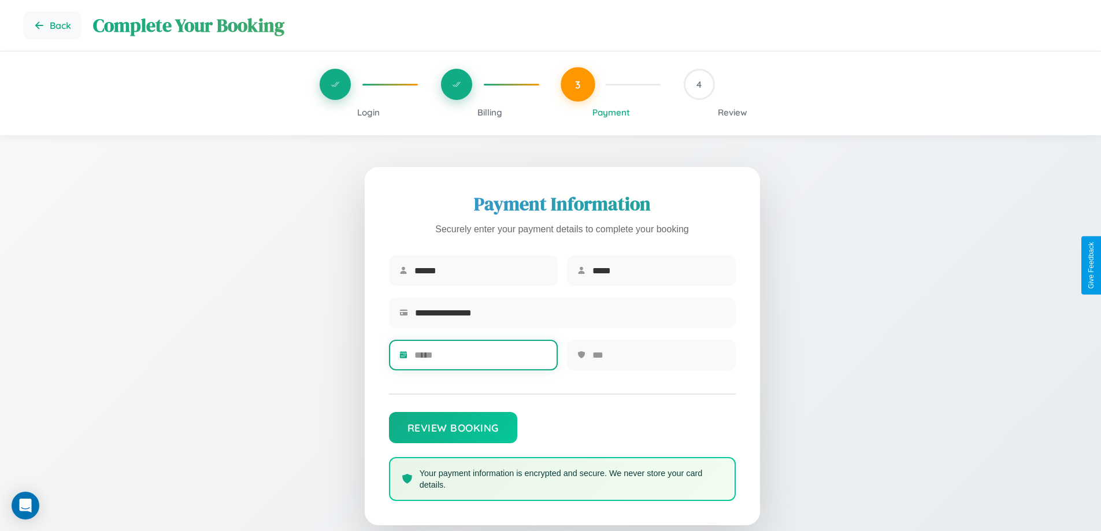
click at [480, 359] on input "text" at bounding box center [480, 355] width 133 height 28
type input "*****"
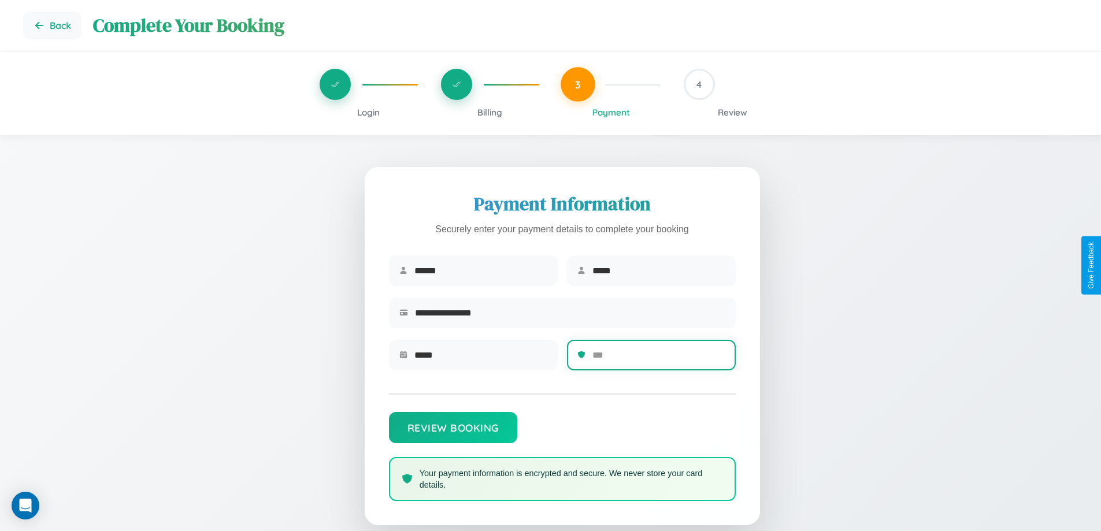
click at [658, 359] on input "text" at bounding box center [658, 355] width 133 height 28
type input "***"
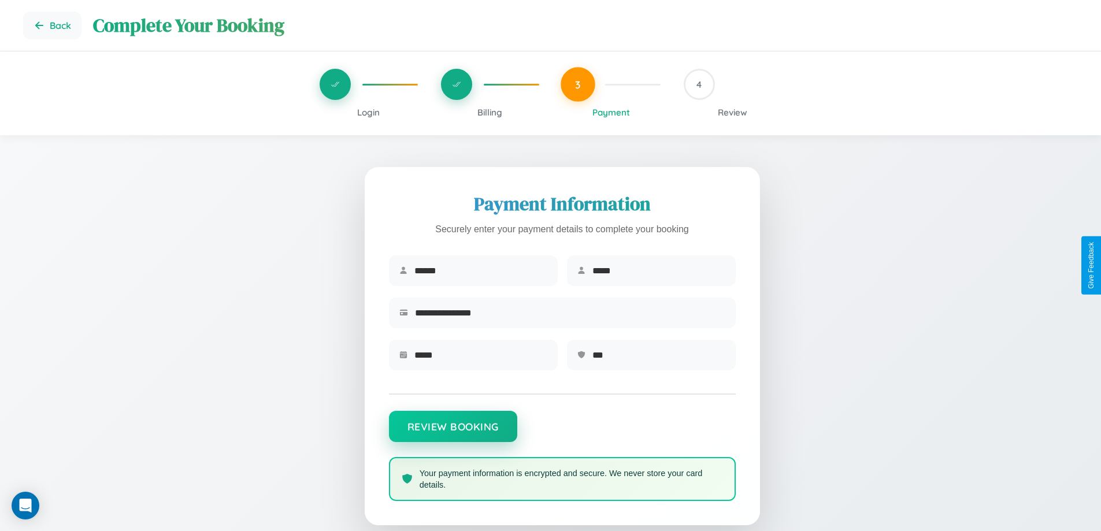
click at [452, 432] on button "Review Booking" at bounding box center [453, 426] width 128 height 31
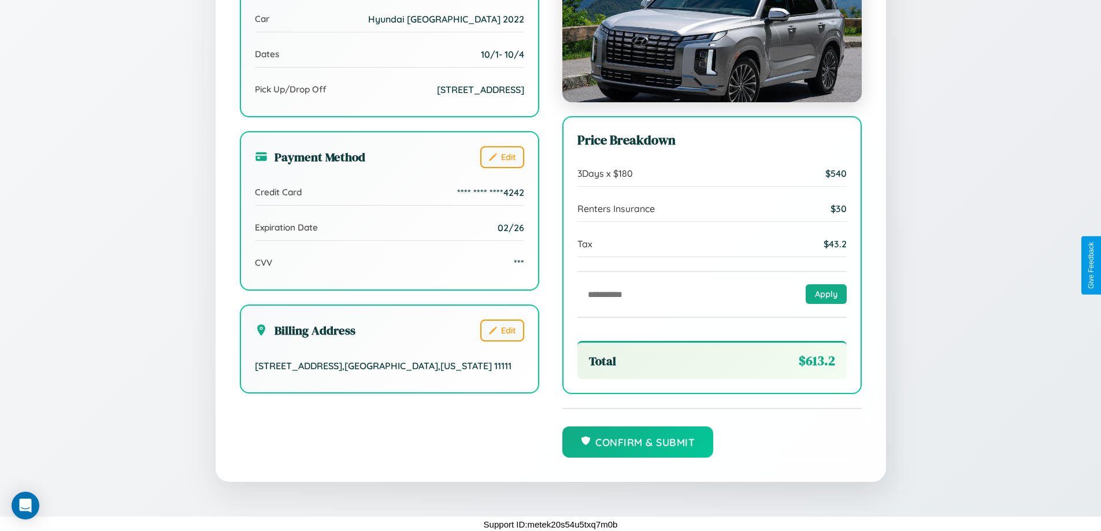
scroll to position [318, 0]
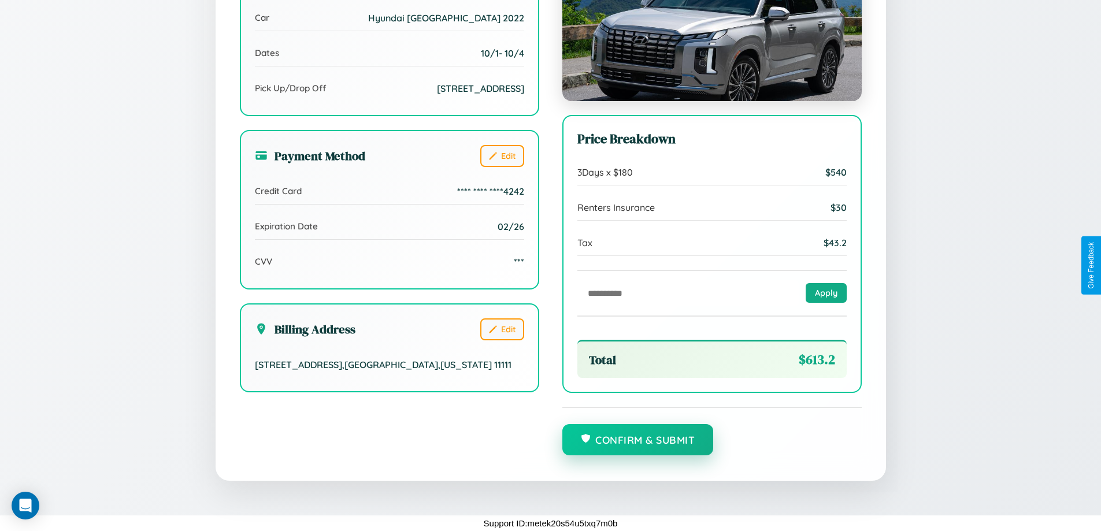
click at [637, 440] on button "Confirm & Submit" at bounding box center [637, 439] width 151 height 31
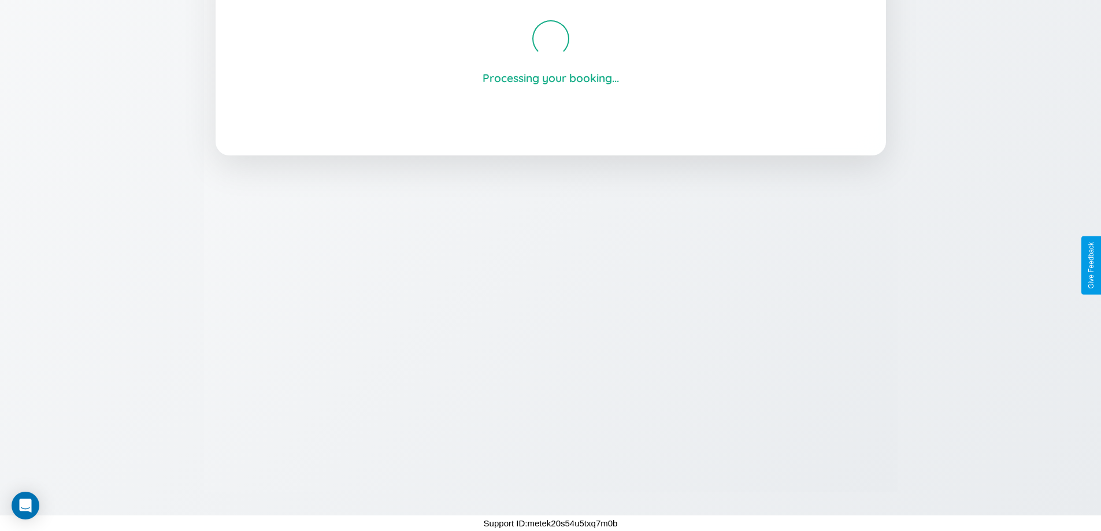
scroll to position [220, 0]
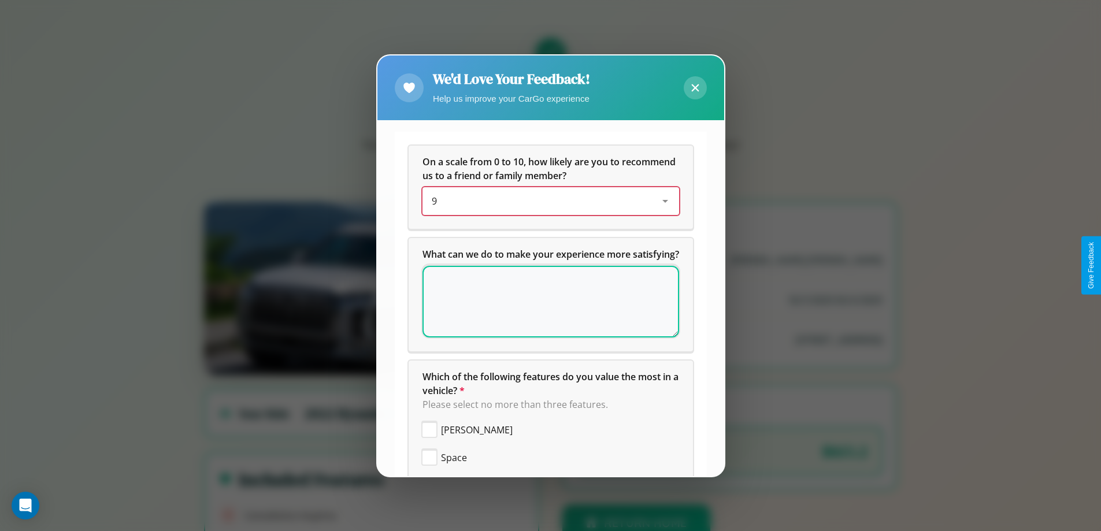
click at [546, 201] on div "9" at bounding box center [542, 201] width 220 height 14
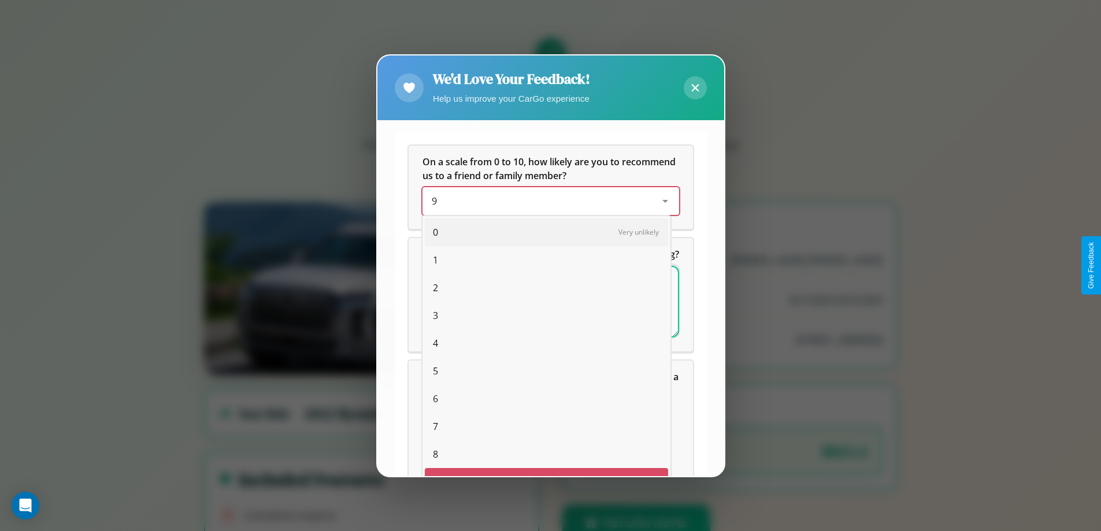
scroll to position [20, 47]
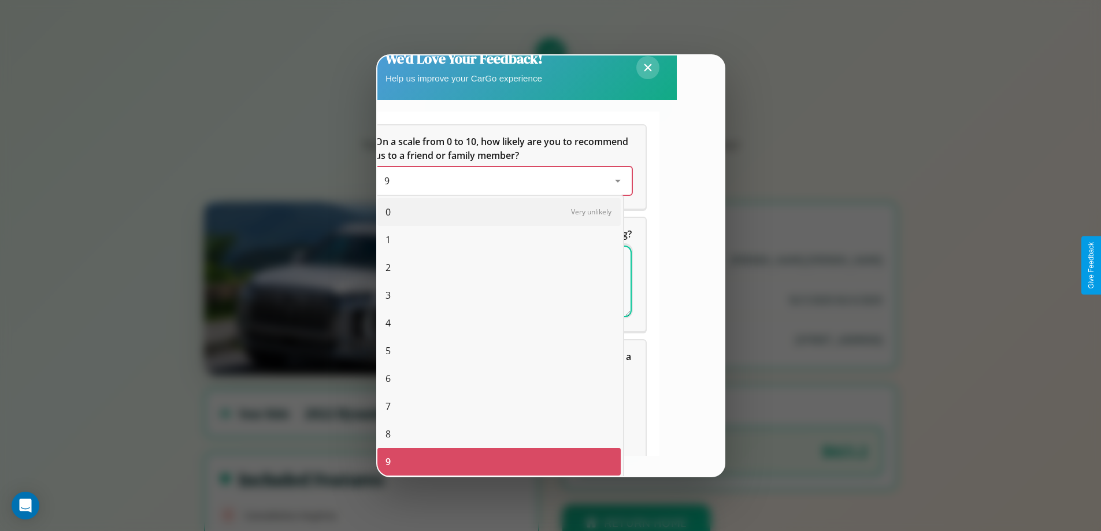
click at [388, 406] on span "7" at bounding box center [387, 406] width 5 height 14
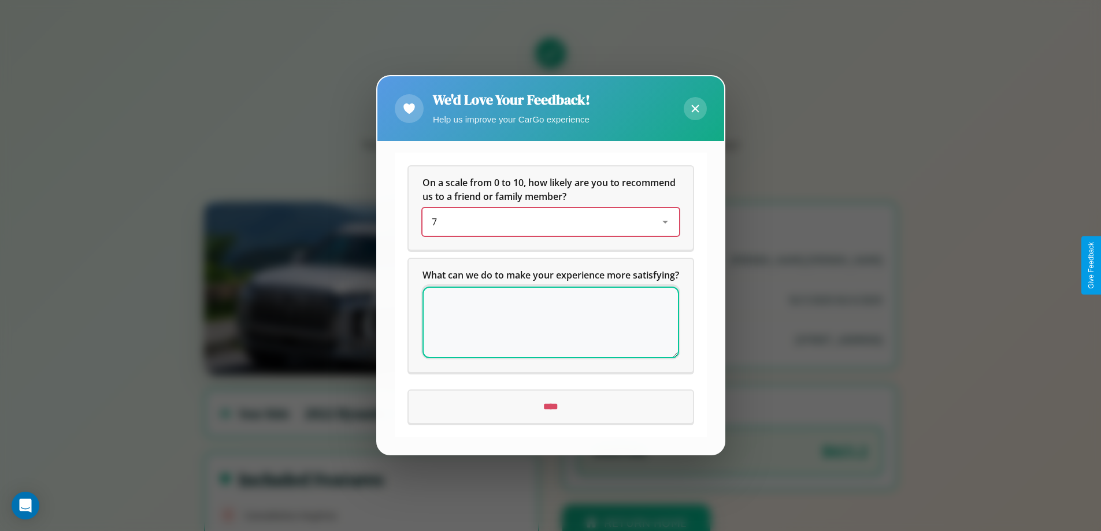
scroll to position [0, 0]
click at [695, 105] on icon at bounding box center [695, 109] width 8 height 8
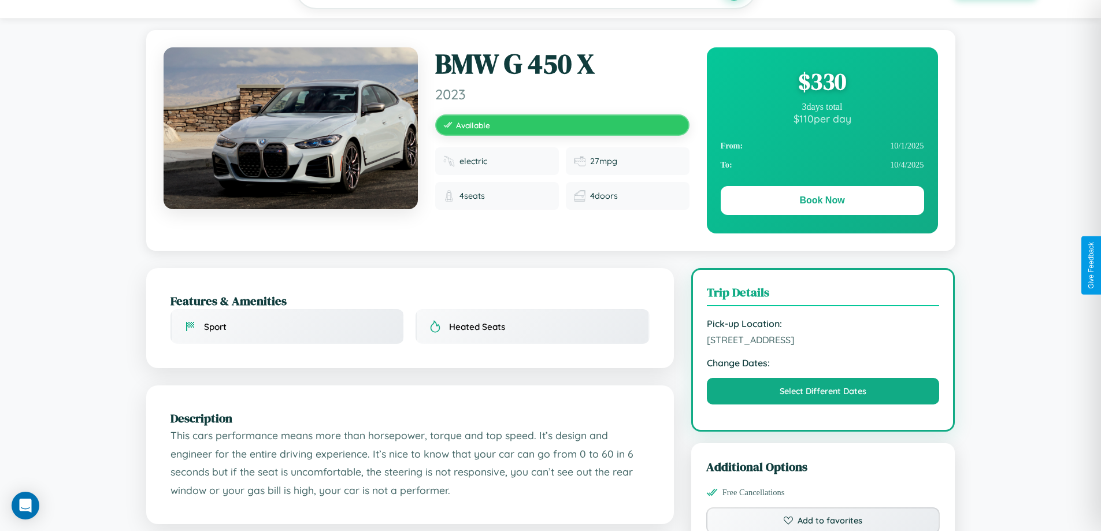
scroll to position [119, 0]
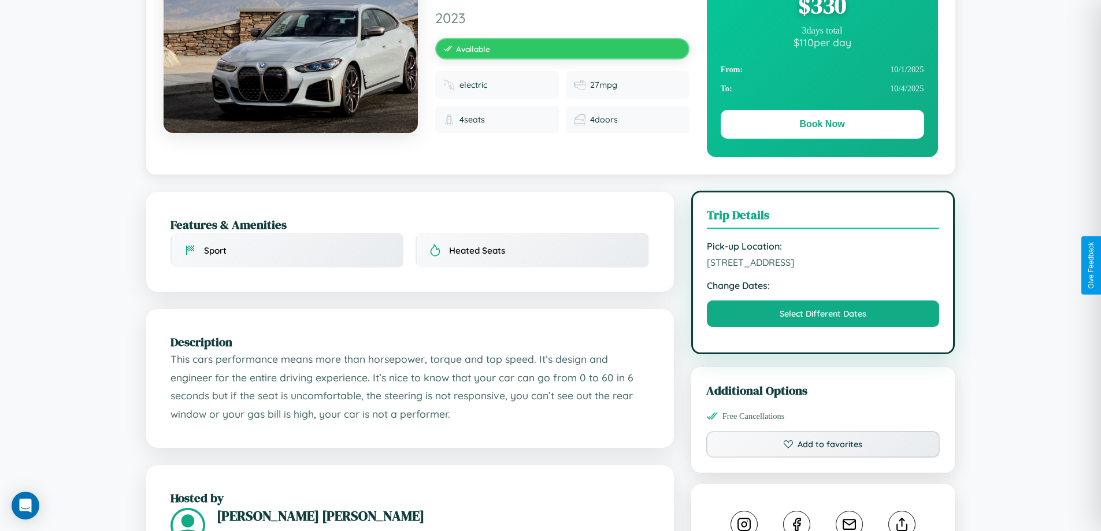
click at [823, 264] on span "6433 Liberty Street Hiroshima 72966 Japan" at bounding box center [823, 263] width 233 height 12
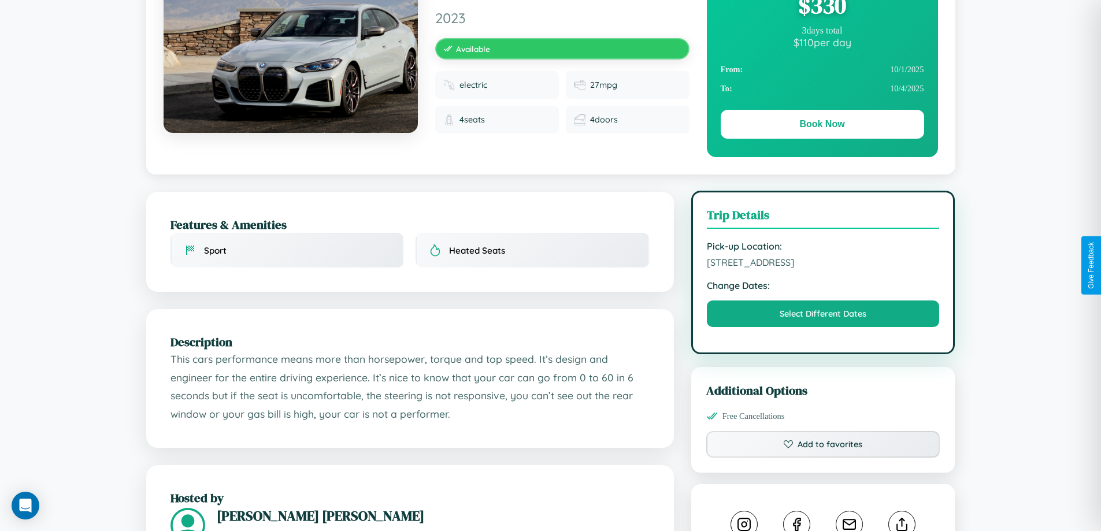
click at [823, 264] on span "6433 Liberty Street Hiroshima 72966 Japan" at bounding box center [823, 263] width 233 height 12
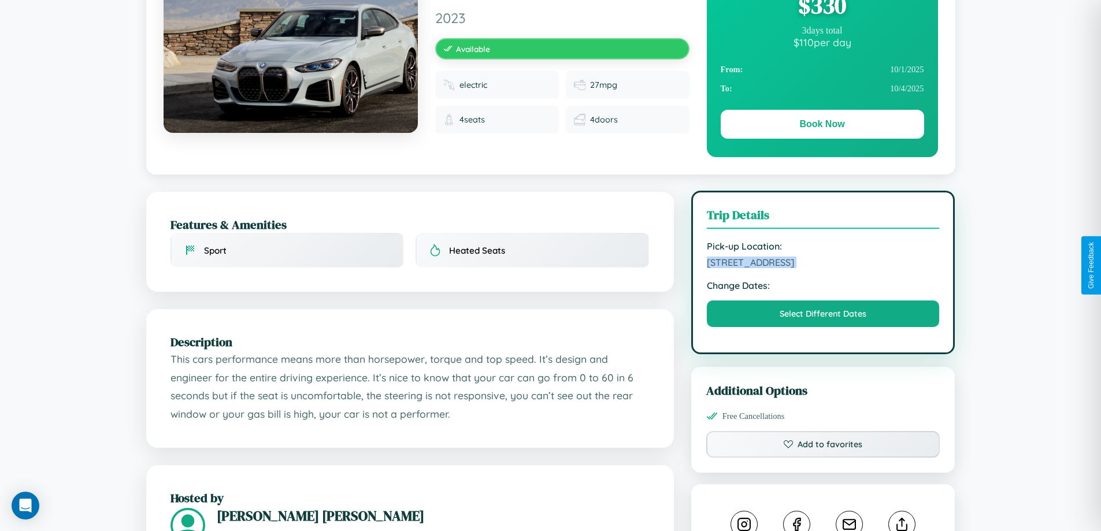
click at [823, 264] on span "6433 Liberty Street Hiroshima 72966 Japan" at bounding box center [823, 263] width 233 height 12
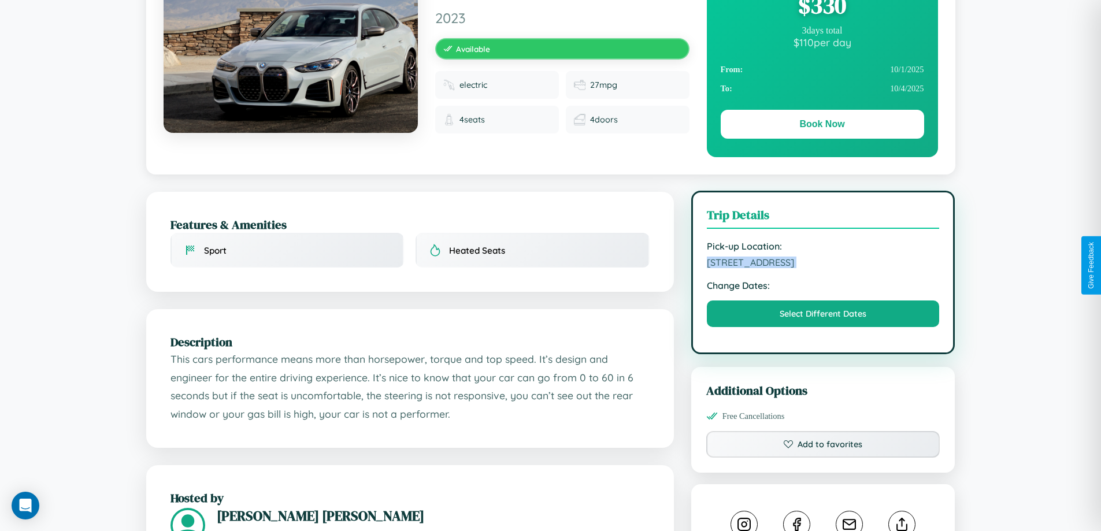
click at [823, 264] on span "6433 Liberty Street Hiroshima 72966 Japan" at bounding box center [823, 263] width 233 height 12
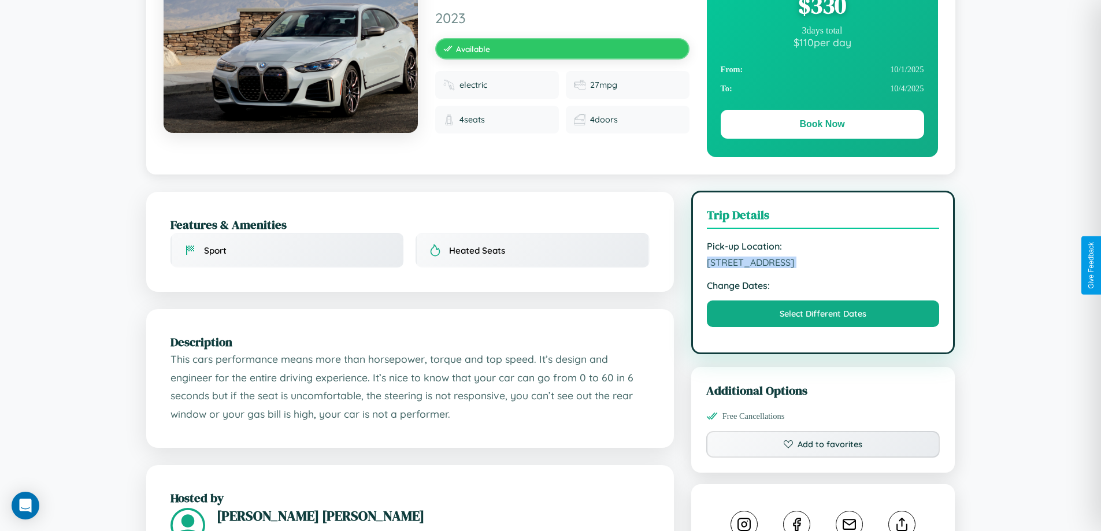
click at [823, 264] on span "6433 Liberty Street Hiroshima 72966 Japan" at bounding box center [823, 263] width 233 height 12
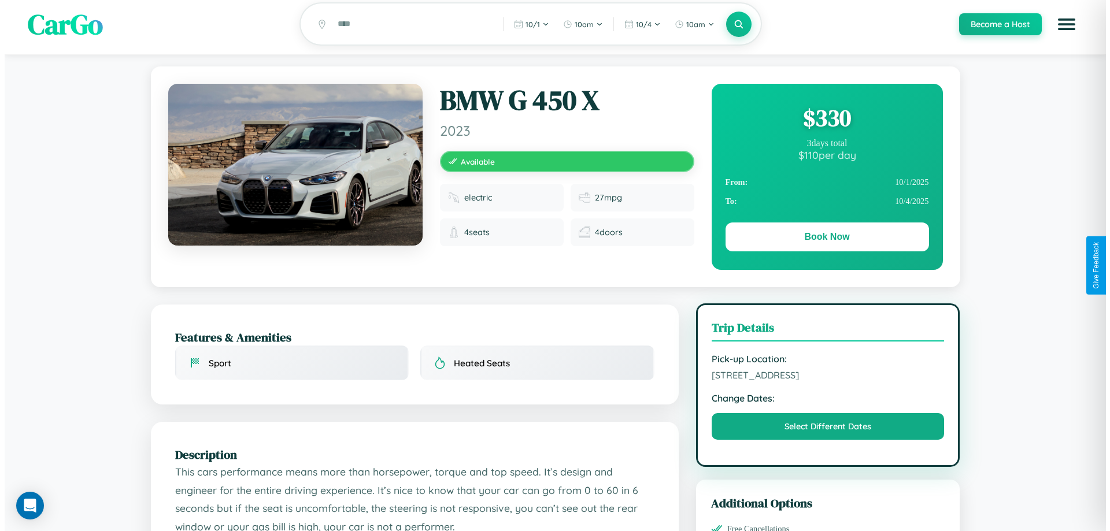
scroll to position [0, 0]
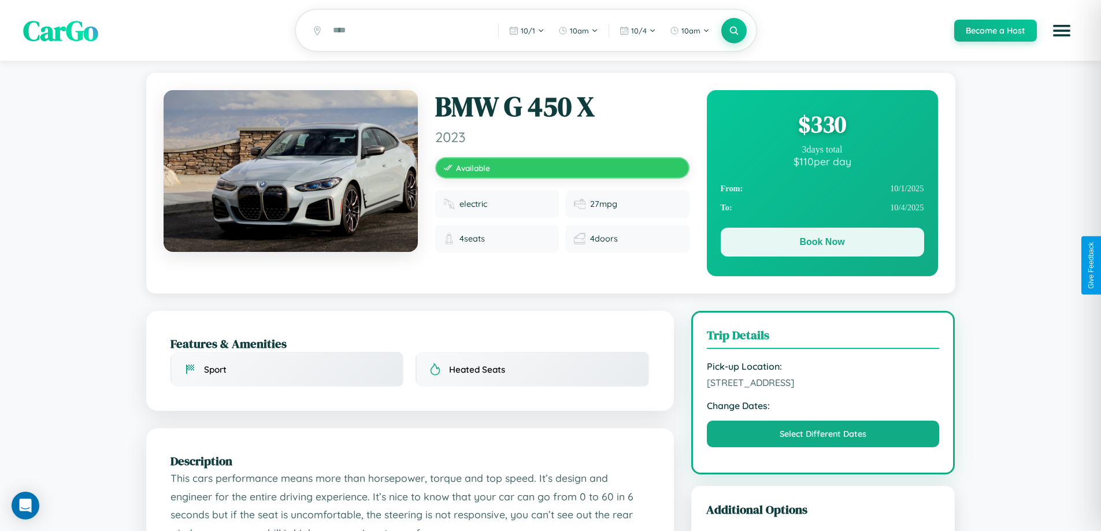
click at [822, 244] on button "Book Now" at bounding box center [822, 242] width 203 height 29
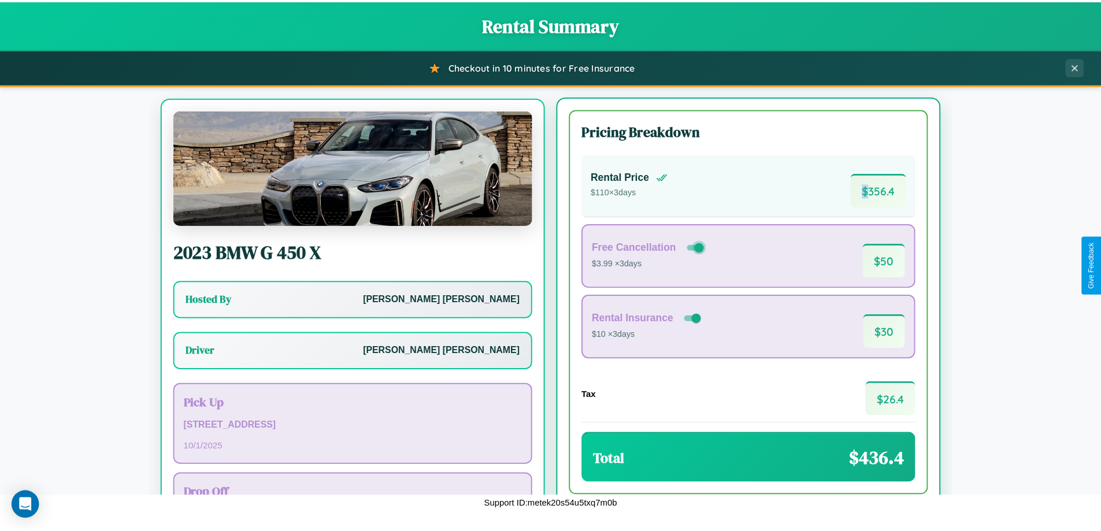
scroll to position [54, 0]
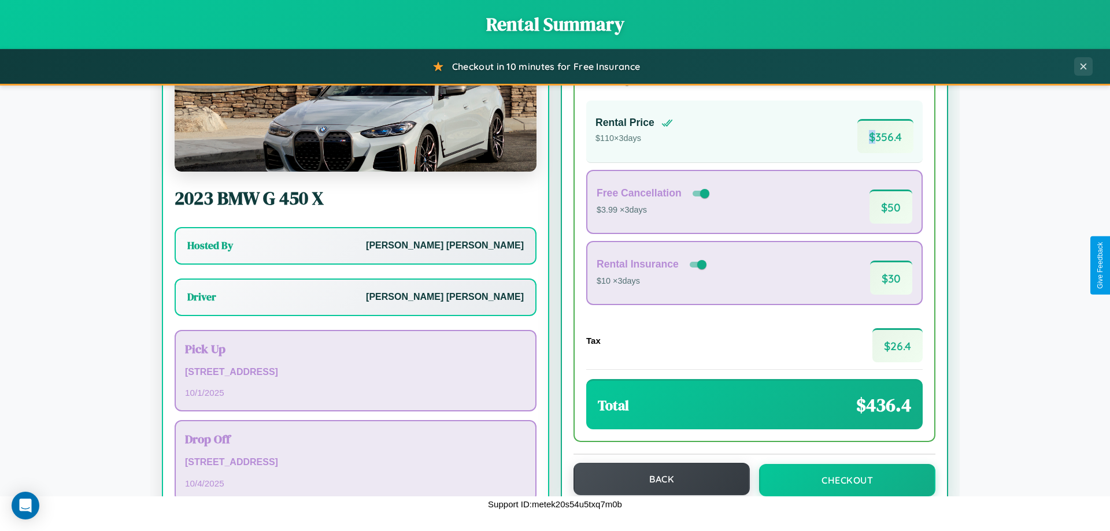
click at [656, 479] on button "Back" at bounding box center [661, 479] width 176 height 32
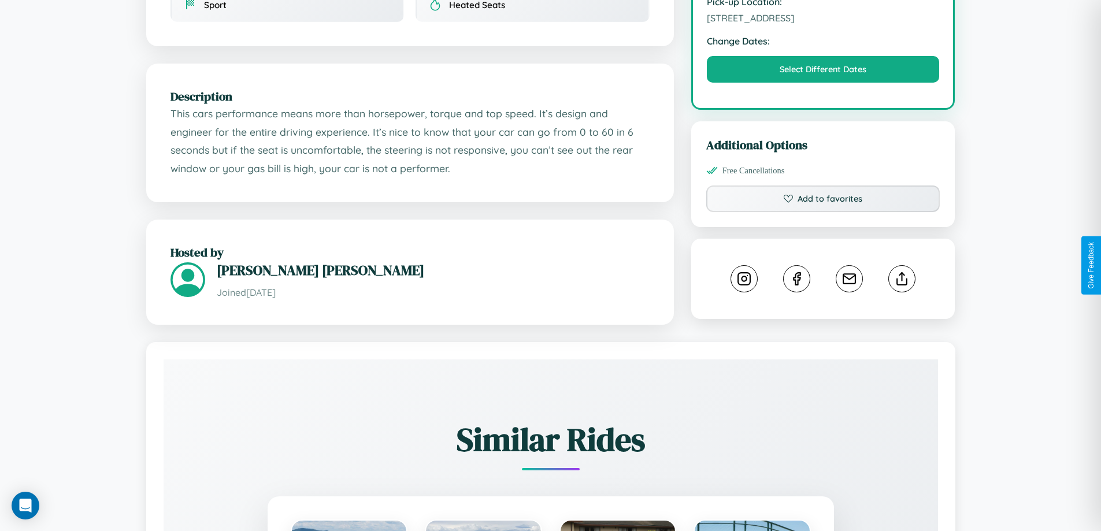
scroll to position [380, 0]
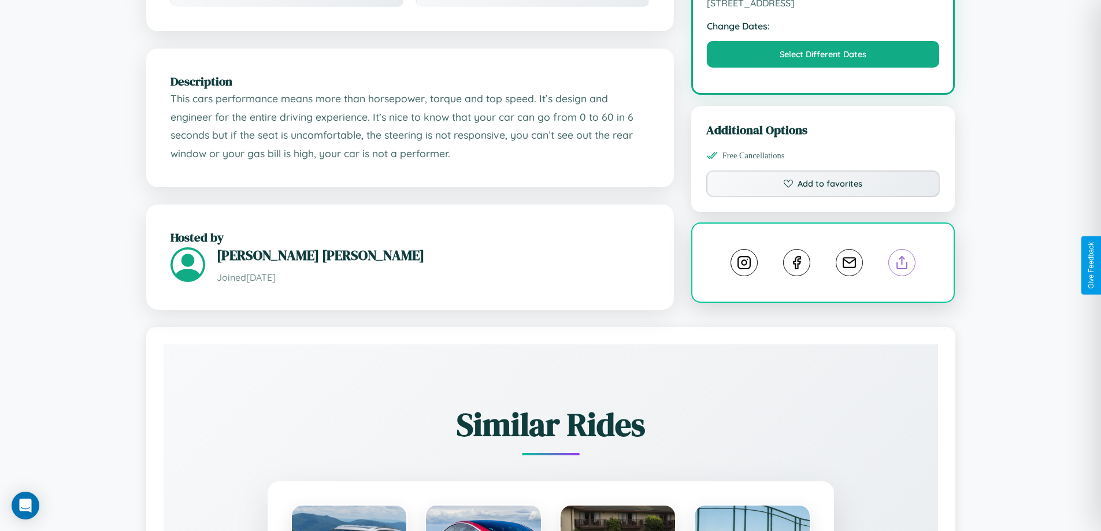
click at [902, 265] on line at bounding box center [902, 261] width 0 height 8
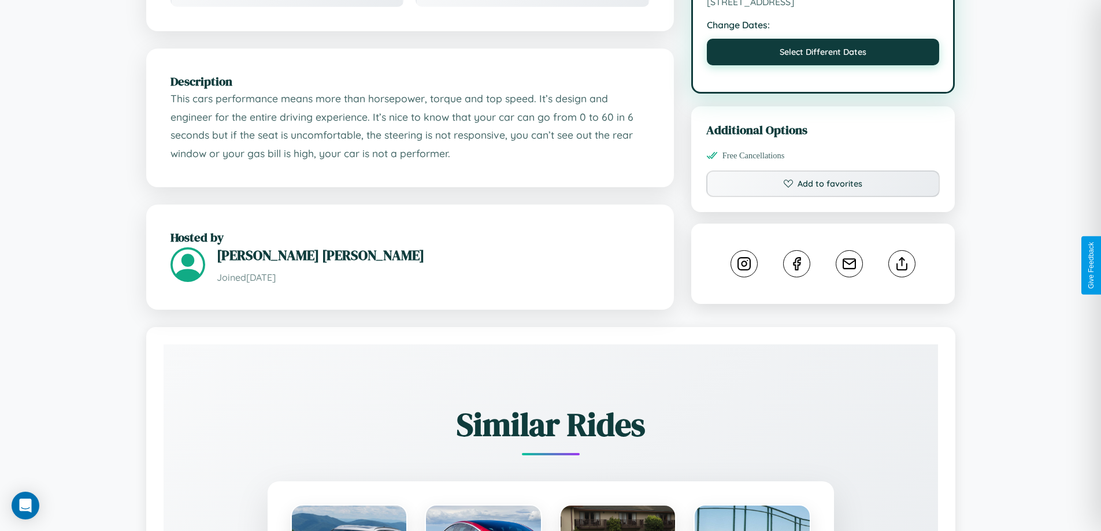
click at [823, 54] on button "Select Different Dates" at bounding box center [823, 52] width 233 height 27
select select "*"
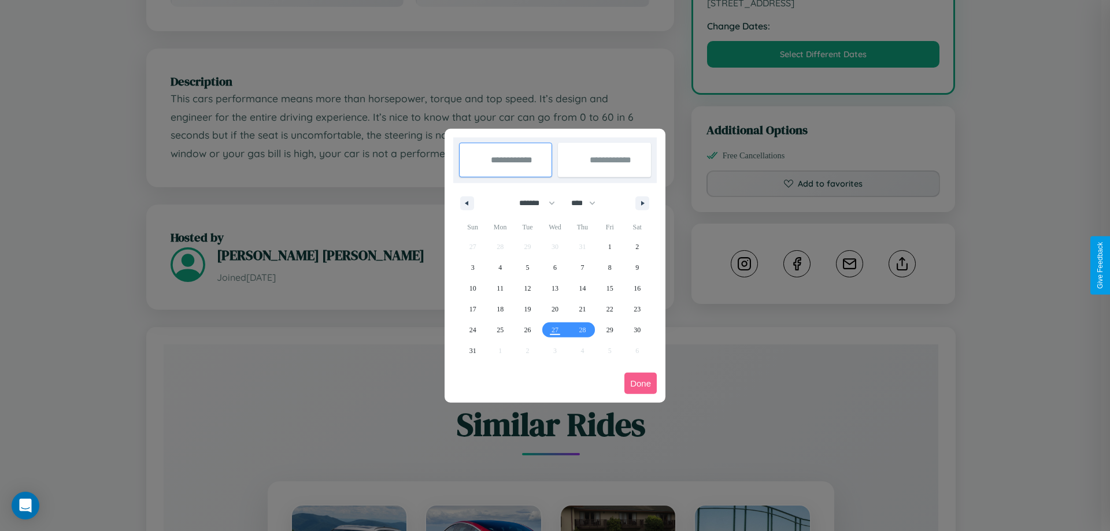
click at [532, 203] on select "******* ******** ***** ***** *** **** **** ****** ********* ******* ******** **…" at bounding box center [534, 203] width 49 height 19
click at [588, 203] on select "**** **** **** **** **** **** **** **** **** **** **** **** **** **** **** ****…" at bounding box center [582, 203] width 35 height 19
select select "****"
click at [582, 329] on span "27" at bounding box center [581, 330] width 7 height 21
type input "**********"
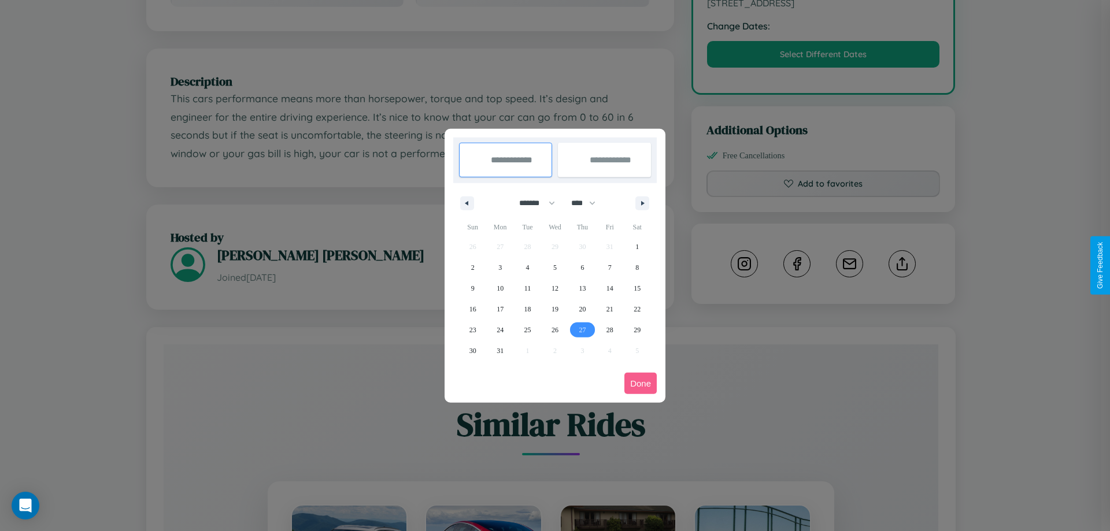
type input "**********"
click at [642, 203] on icon "button" at bounding box center [644, 203] width 6 height 5
select select "*"
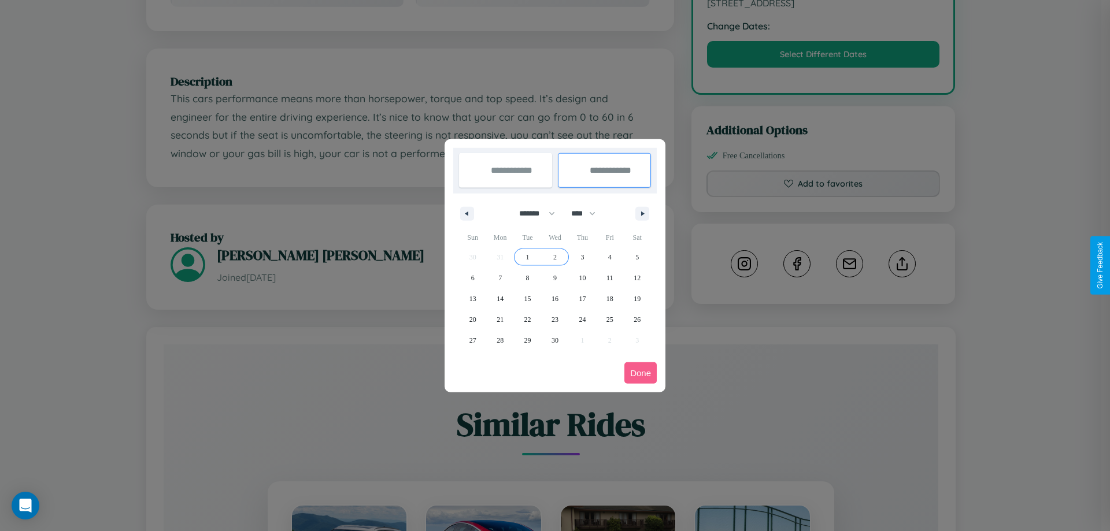
click at [554, 257] on span "2" at bounding box center [554, 257] width 3 height 21
type input "**********"
select select "*"
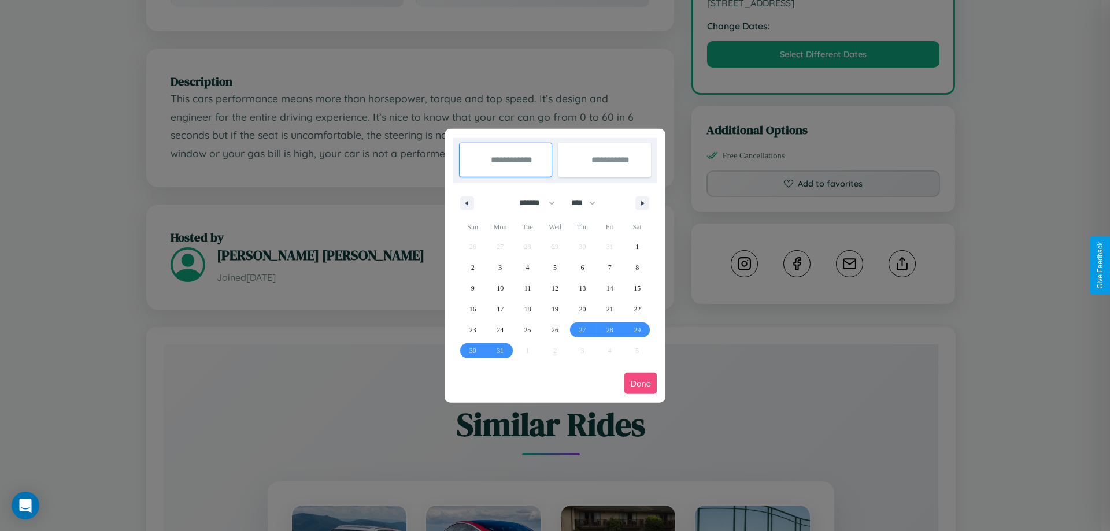
click at [640, 383] on button "Done" at bounding box center [640, 383] width 32 height 21
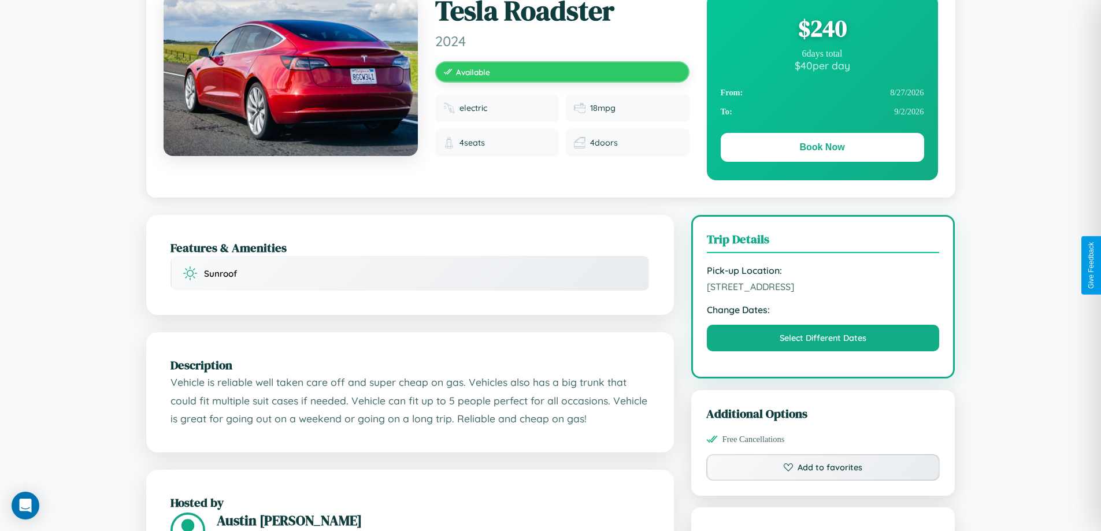
scroll to position [119, 0]
